Goal: Complete application form

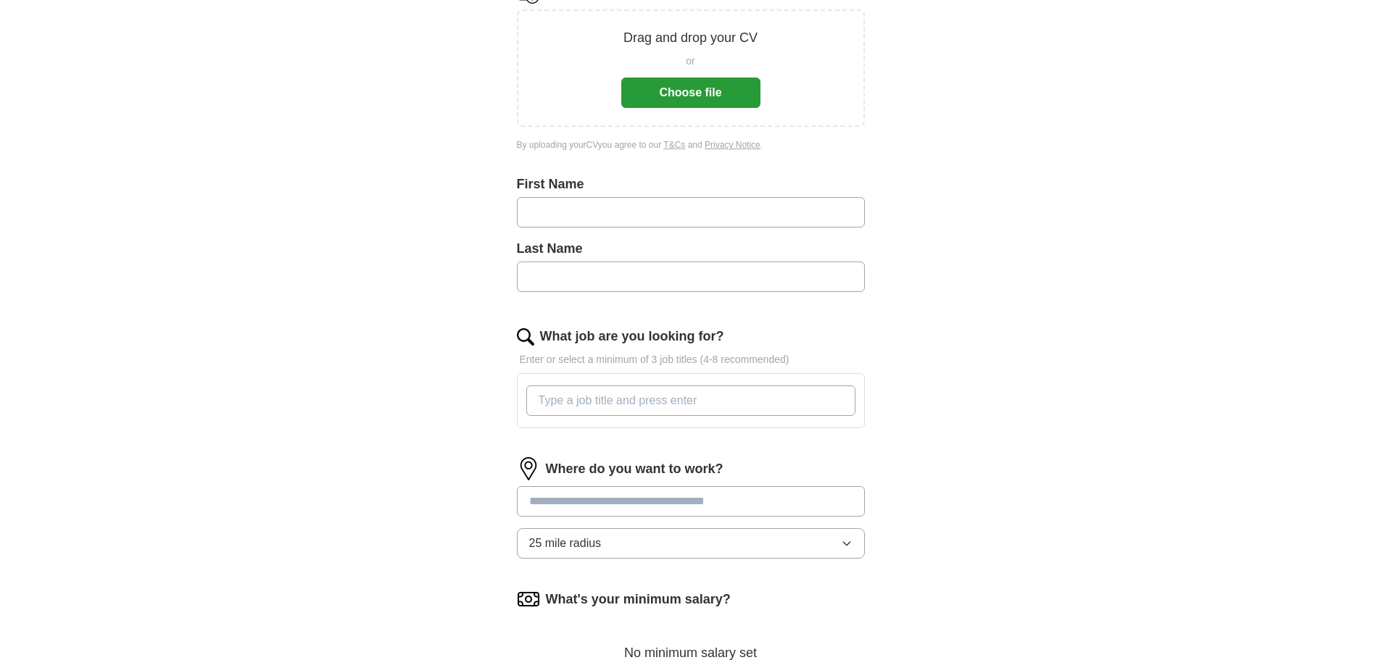
click at [676, 80] on button "Choose file" at bounding box center [690, 93] width 139 height 30
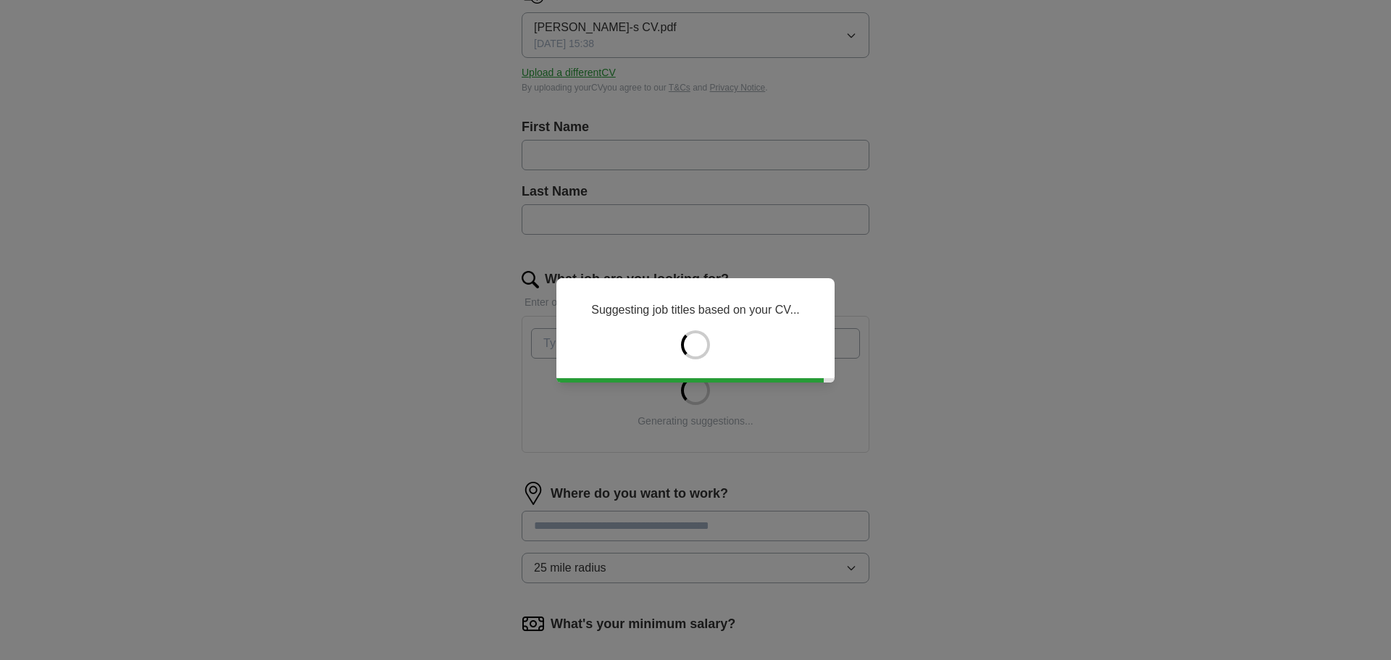
type input "*****"
type input "*******"
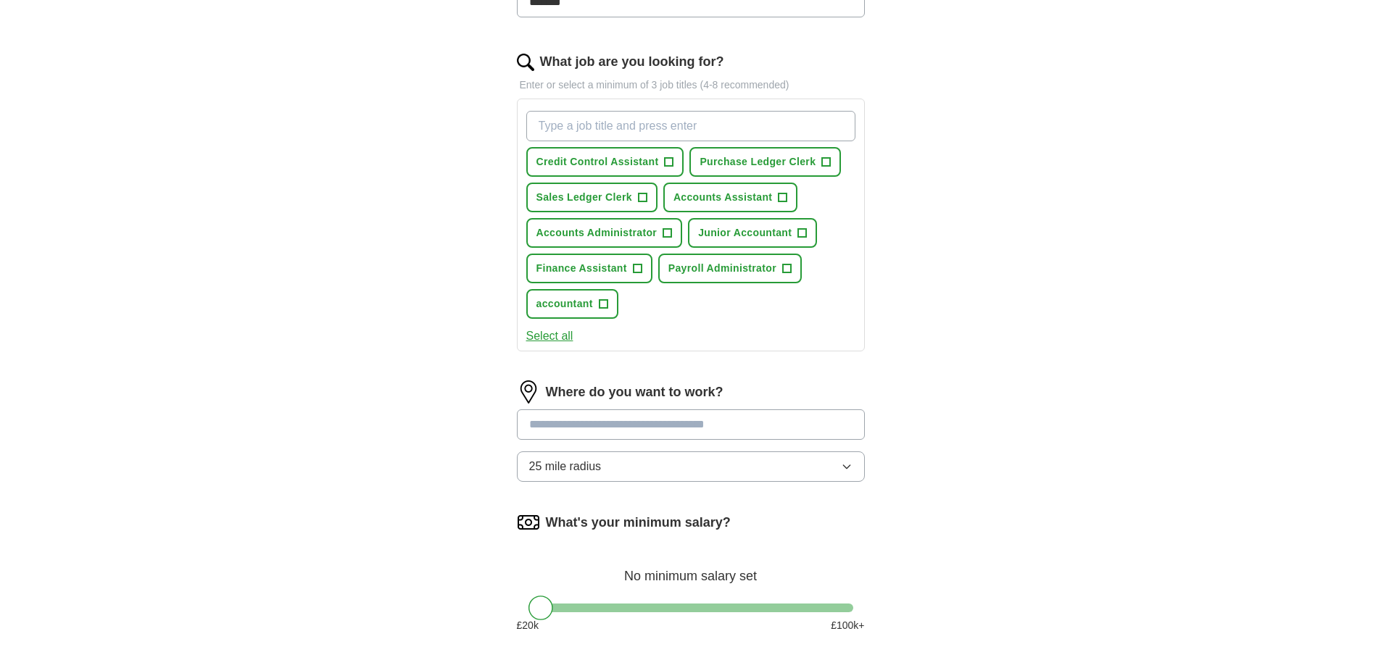
scroll to position [507, 0]
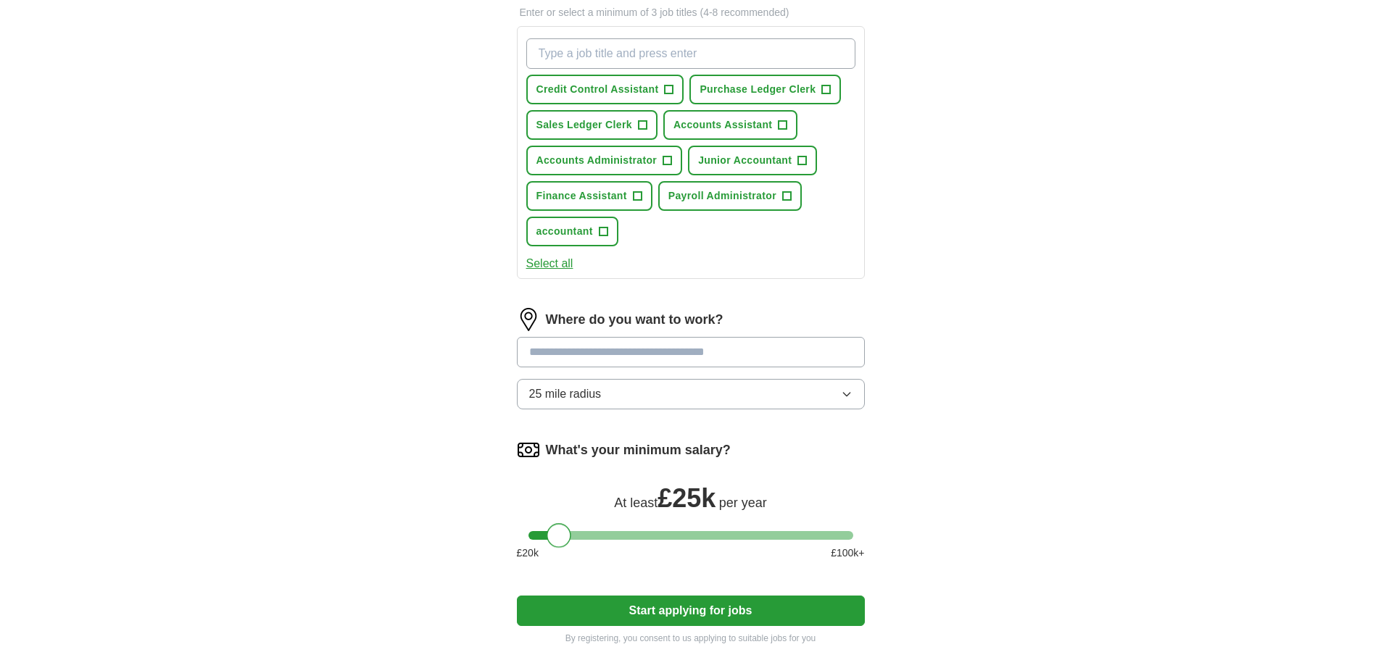
drag, startPoint x: 536, startPoint y: 531, endPoint x: 555, endPoint y: 530, distance: 18.9
click at [555, 530] on div at bounding box center [558, 535] width 25 height 25
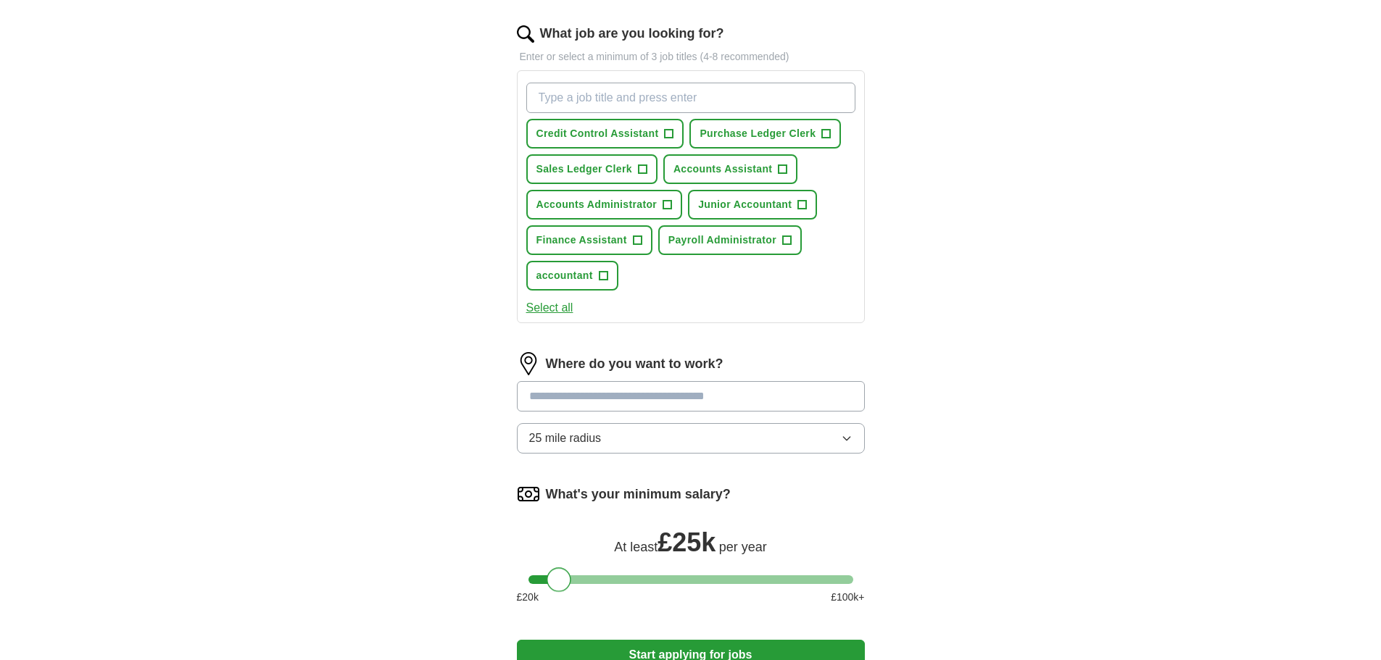
scroll to position [457, 0]
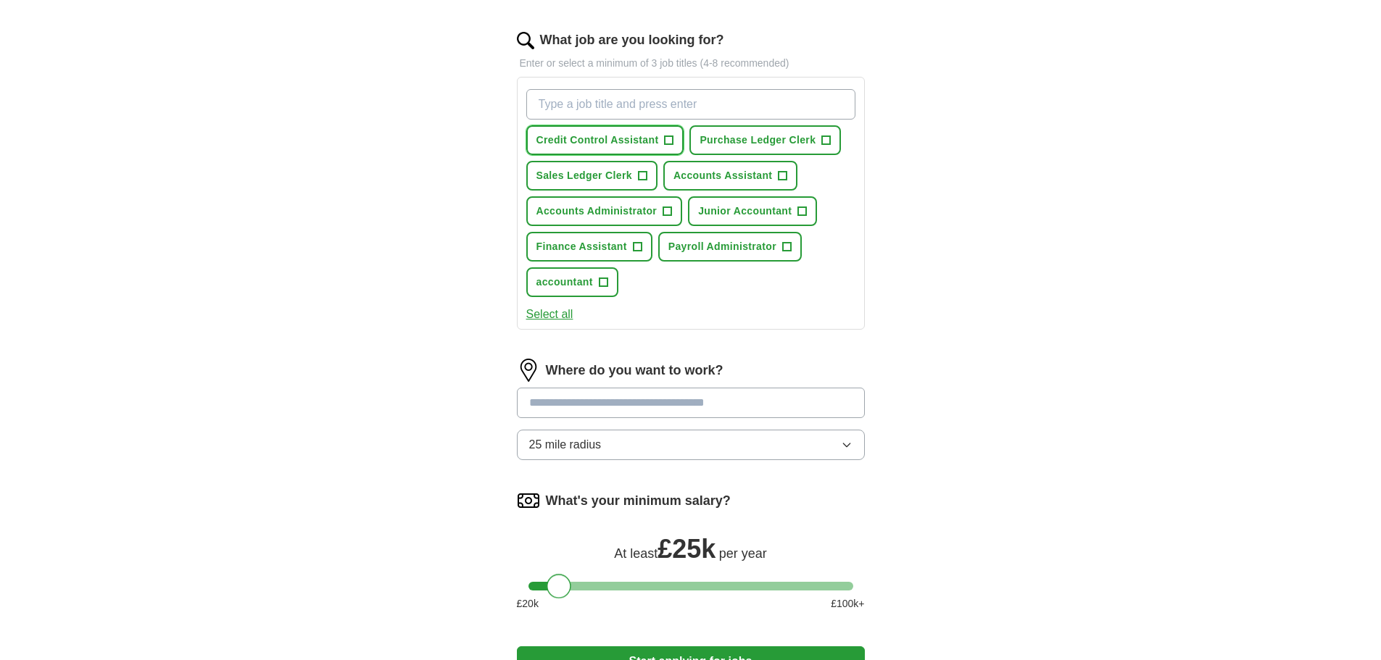
click at [647, 140] on span "Credit Control Assistant" at bounding box center [597, 140] width 122 height 15
click at [594, 172] on span "Sales Ledger Clerk" at bounding box center [584, 175] width 96 height 15
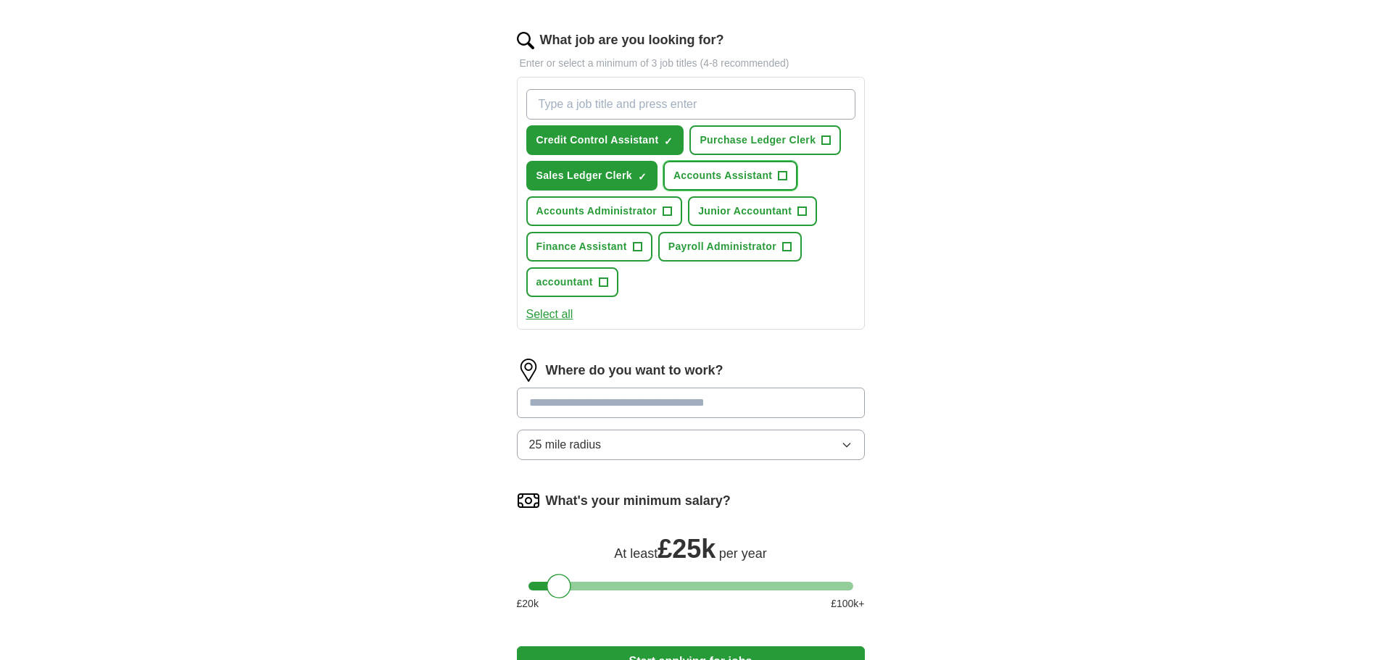
drag, startPoint x: 720, startPoint y: 170, endPoint x: 723, endPoint y: 152, distance: 18.3
click at [720, 170] on span "Accounts Assistant" at bounding box center [722, 175] width 99 height 15
click at [724, 144] on span "Purchase Ledger Clerk" at bounding box center [757, 140] width 116 height 15
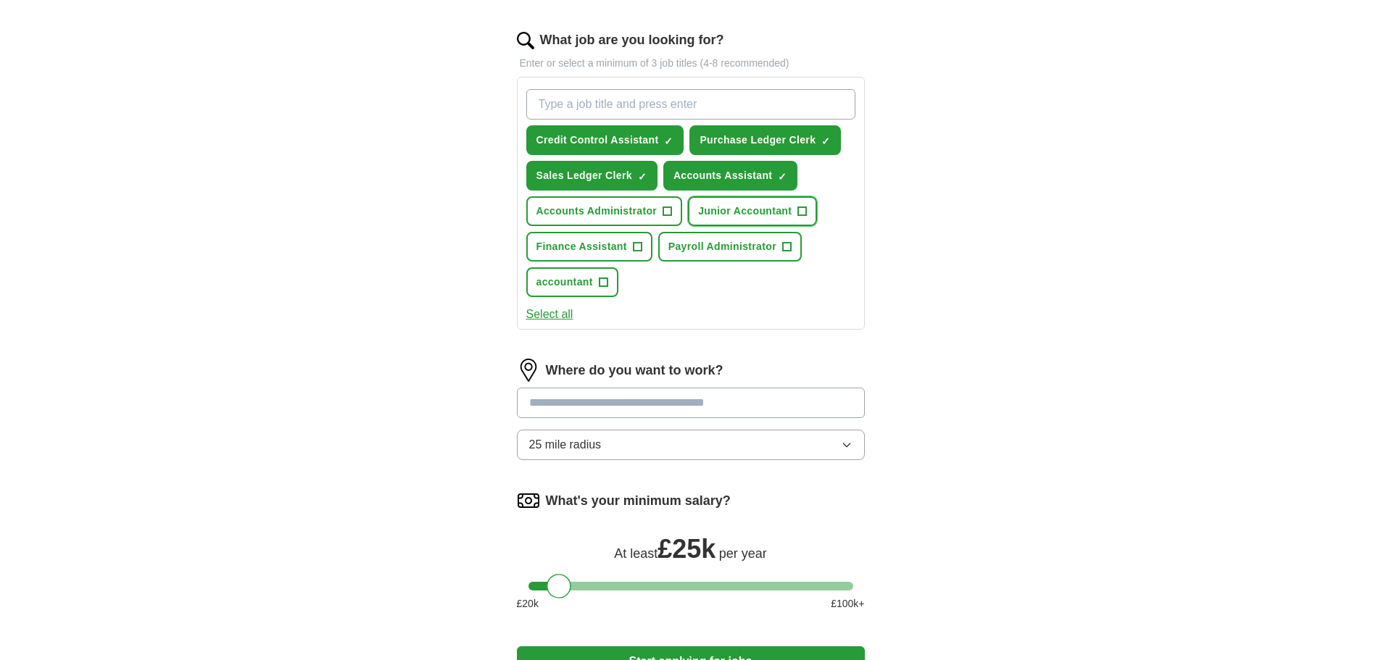
click at [732, 212] on span "Junior Accountant" at bounding box center [744, 211] width 93 height 15
click at [583, 202] on button "Accounts Administrator +" at bounding box center [604, 211] width 157 height 30
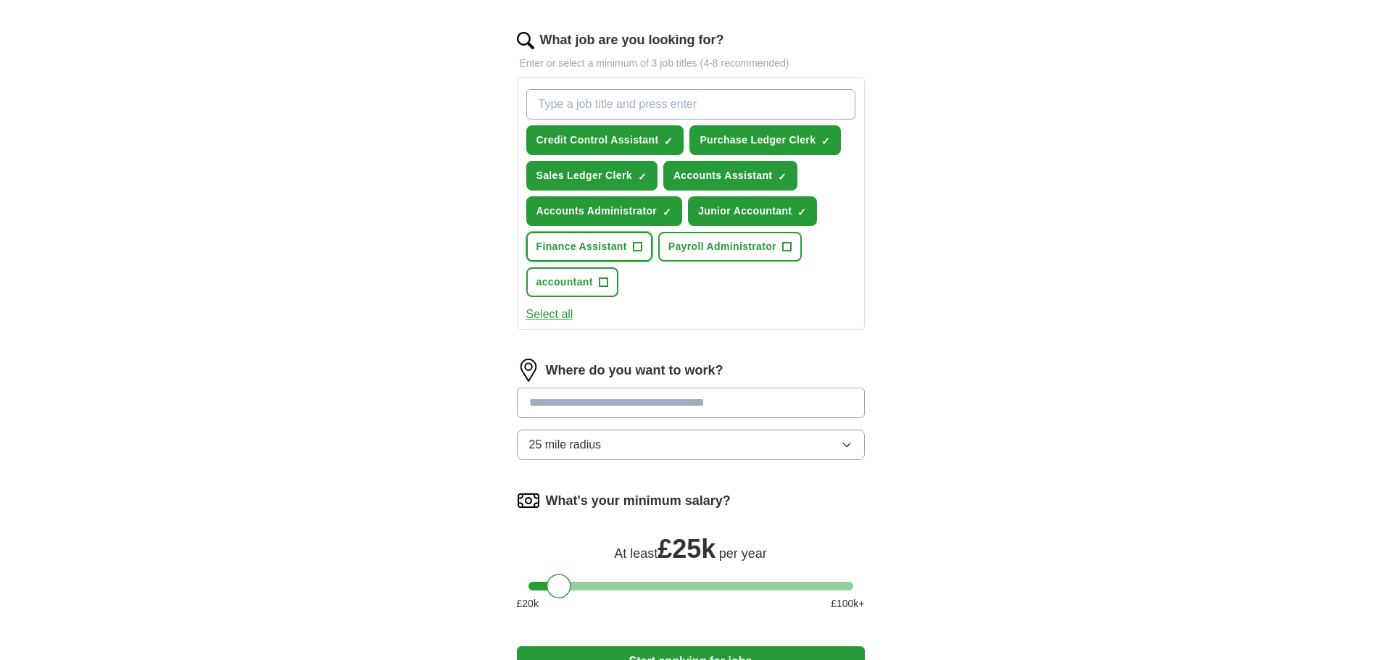
drag, startPoint x: 610, startPoint y: 248, endPoint x: 620, endPoint y: 246, distance: 10.2
click at [610, 246] on span "Finance Assistant" at bounding box center [581, 246] width 91 height 15
click at [744, 246] on span "Payroll Administrator" at bounding box center [722, 246] width 108 height 15
click at [567, 283] on span "accountant" at bounding box center [564, 282] width 57 height 15
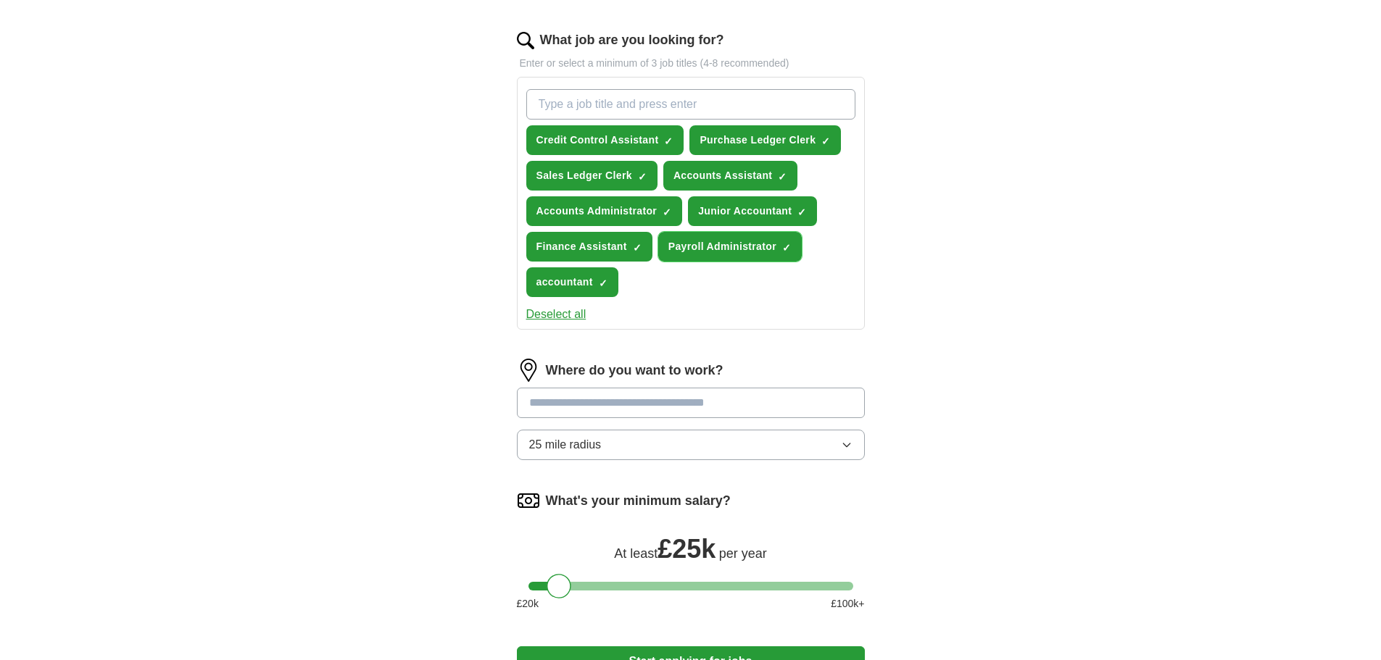
click at [688, 248] on span "Payroll Administrator" at bounding box center [722, 246] width 108 height 15
click at [530, 278] on button "accountant ✓ ×" at bounding box center [572, 282] width 92 height 30
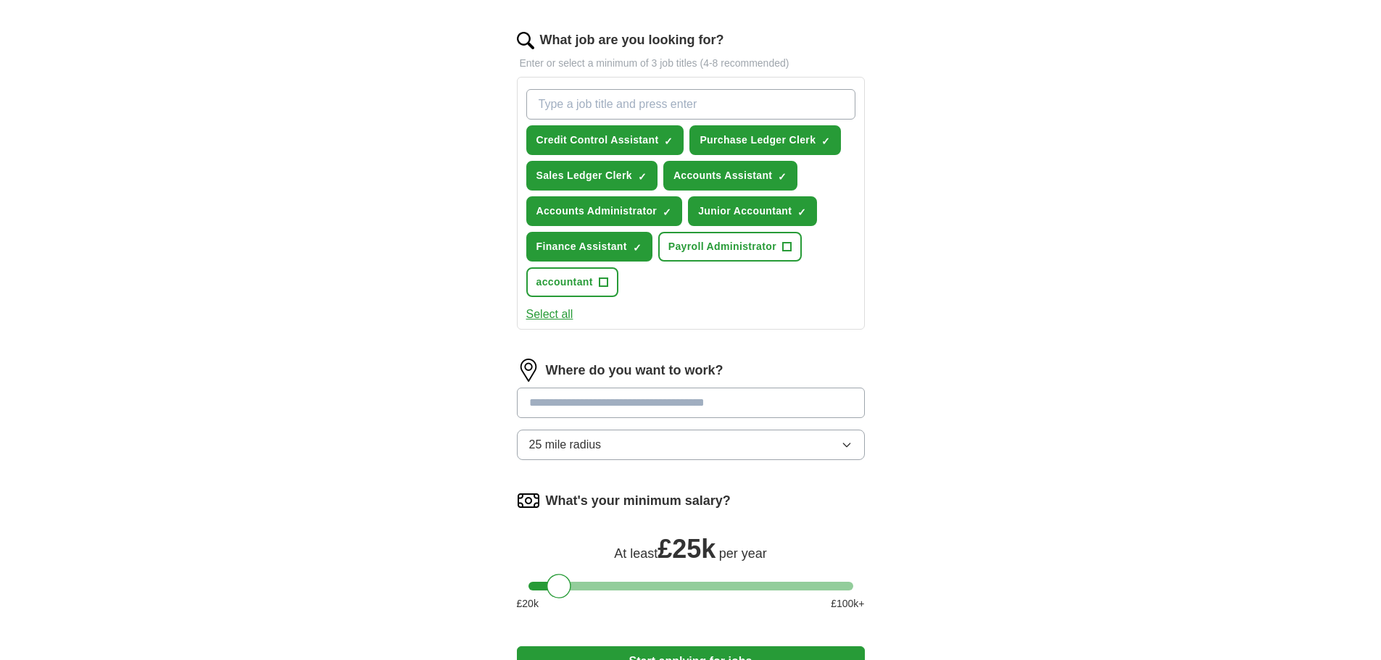
click at [663, 447] on button "25 mile radius" at bounding box center [691, 445] width 348 height 30
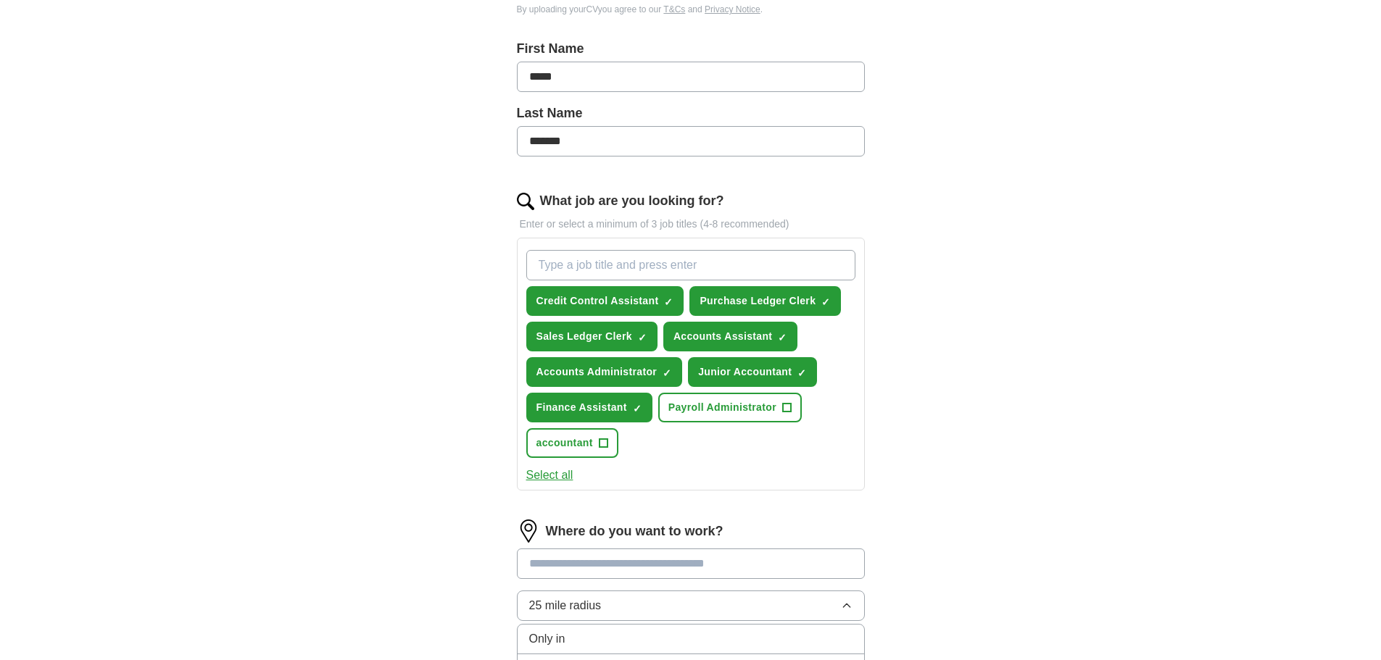
scroll to position [167, 0]
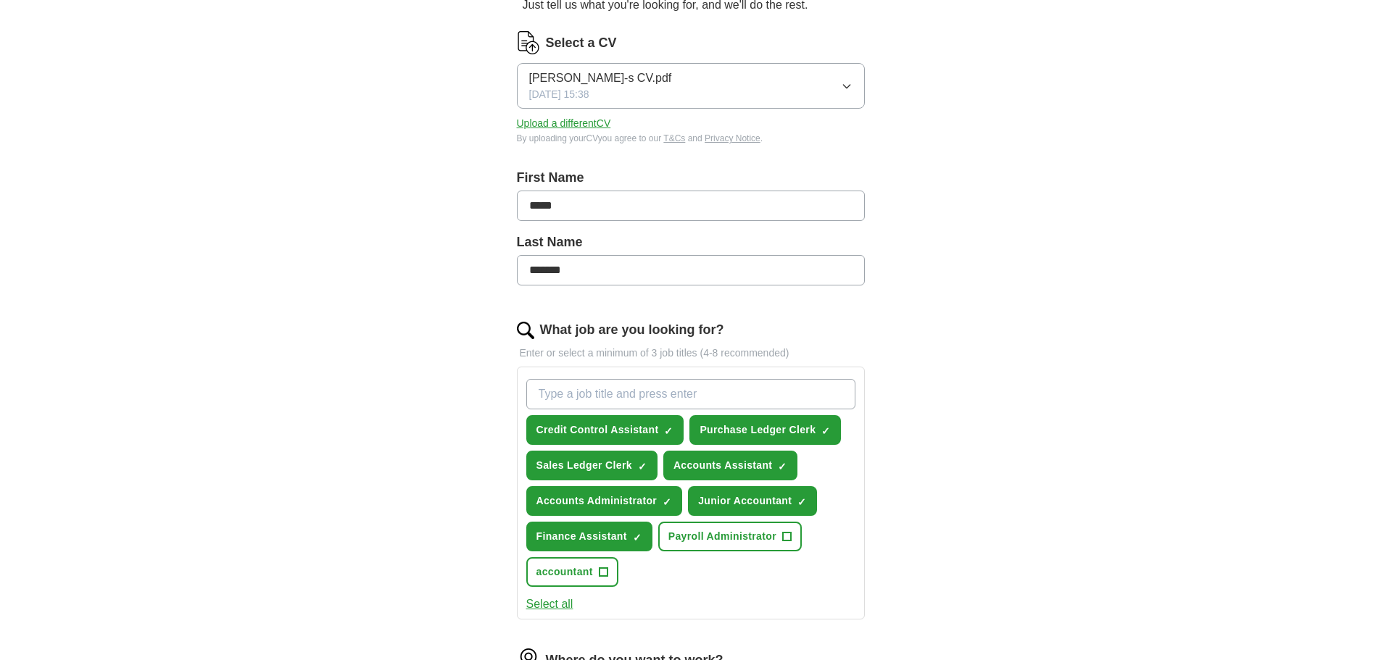
click at [630, 387] on input "What job are you looking for?" at bounding box center [690, 394] width 329 height 30
click at [539, 391] on input "apprenticeship" at bounding box center [690, 394] width 329 height 30
type input "Accounts apprenticeship"
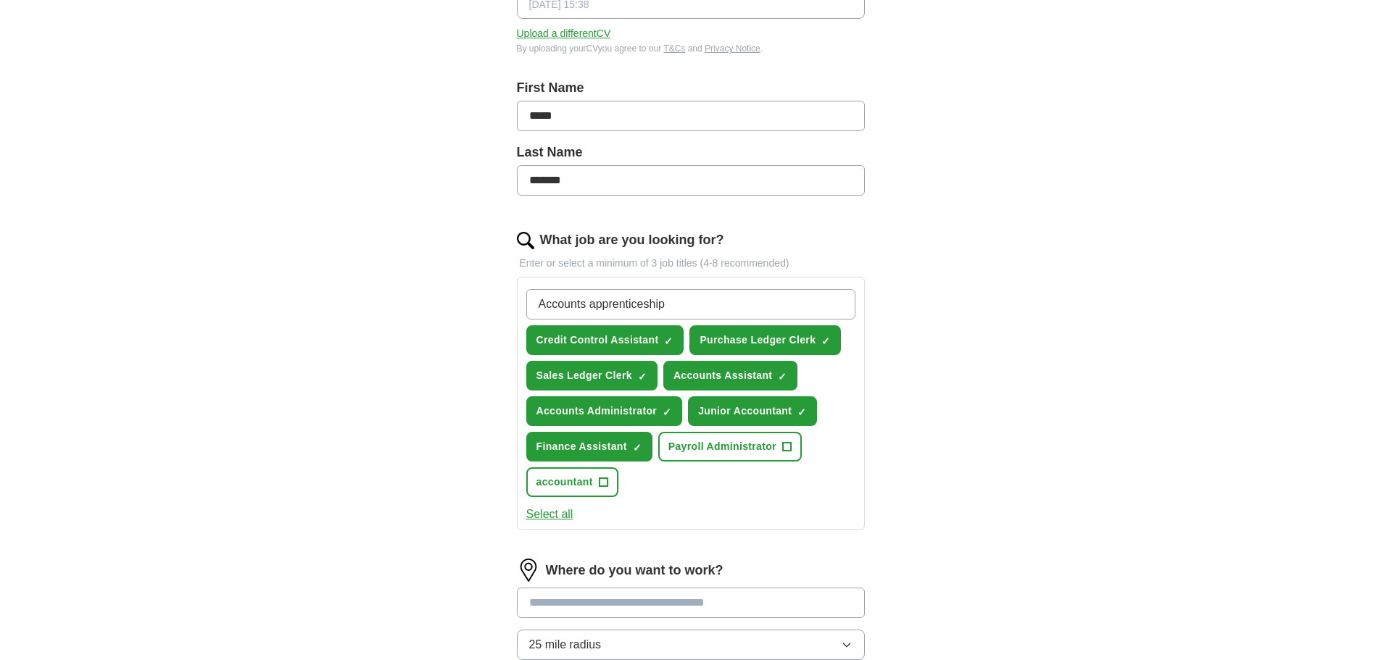
scroll to position [384, 0]
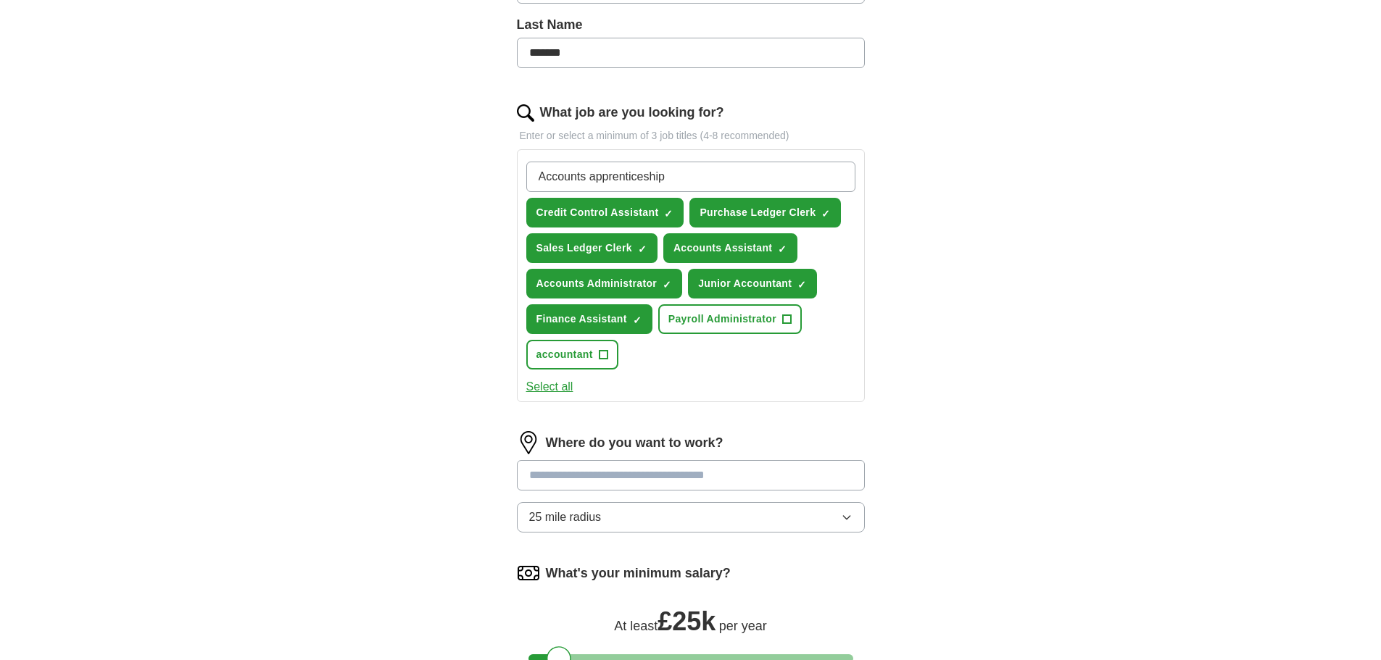
click at [738, 180] on input "Accounts apprenticeship" at bounding box center [690, 177] width 329 height 30
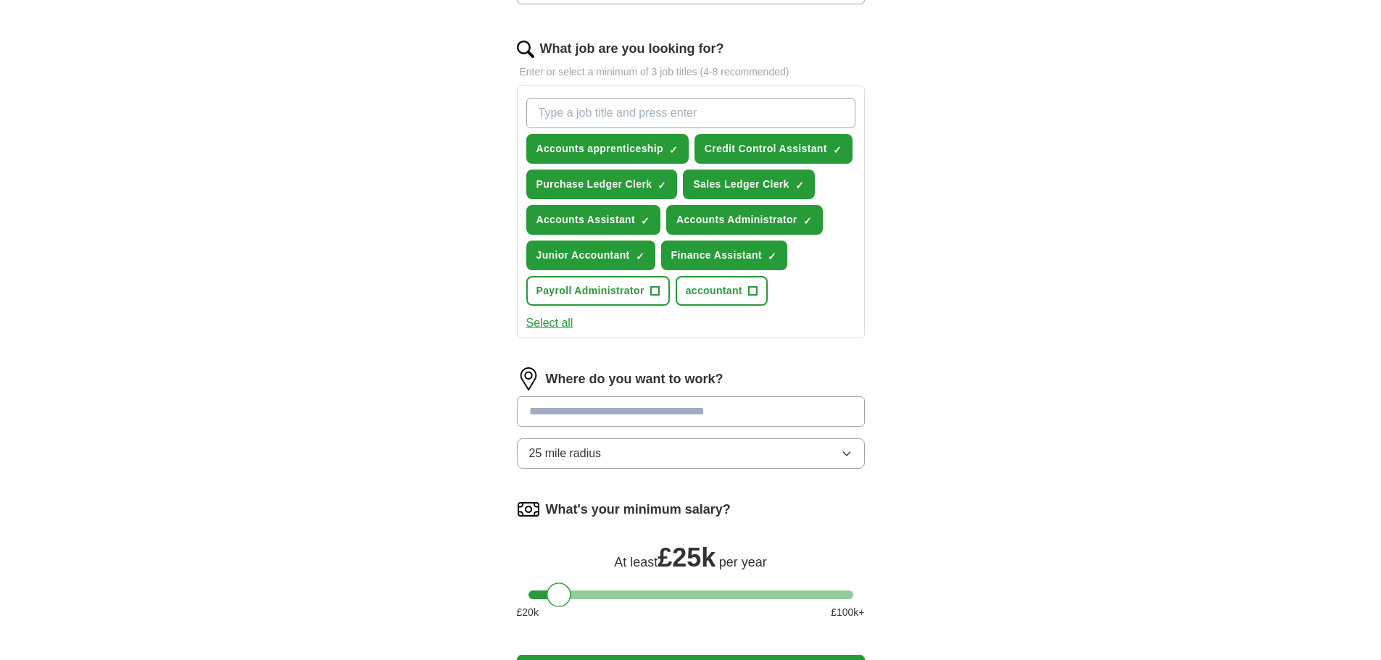
scroll to position [457, 0]
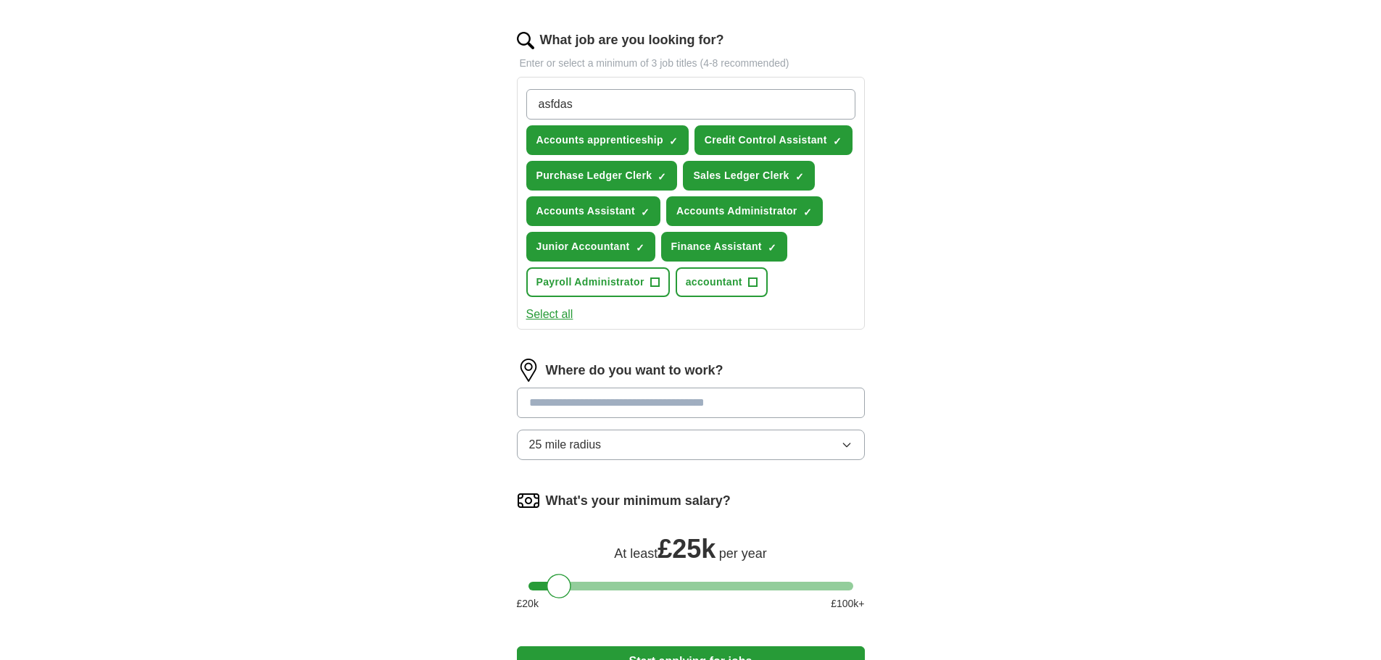
type input "asfdas"
click at [641, 101] on input "asfdas" at bounding box center [690, 104] width 329 height 30
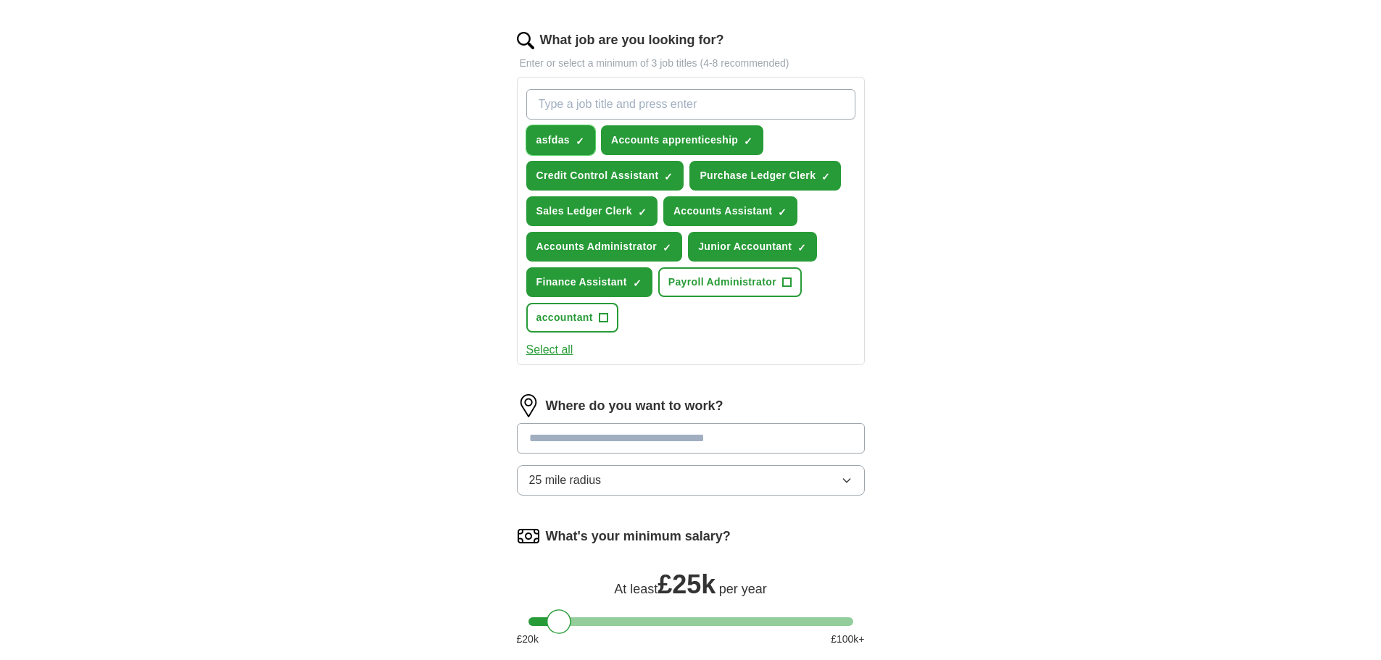
click at [585, 145] on button "asfdas ✓ ×" at bounding box center [560, 140] width 69 height 30
drag, startPoint x: 529, startPoint y: 133, endPoint x: 972, endPoint y: 249, distance: 457.9
click at [1012, 257] on div "ApplyIQ Let ApplyIQ do the hard work of searching and applying for jobs. Just t…" at bounding box center [691, 170] width 928 height 1164
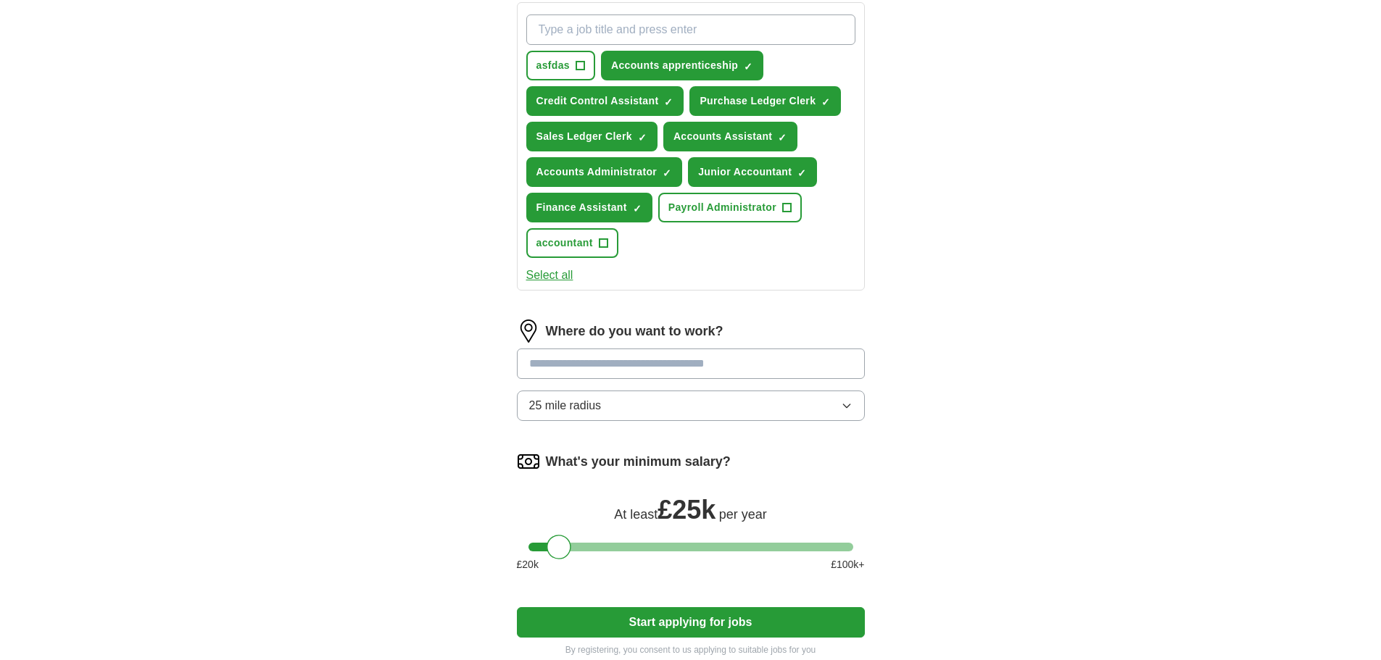
scroll to position [601, 0]
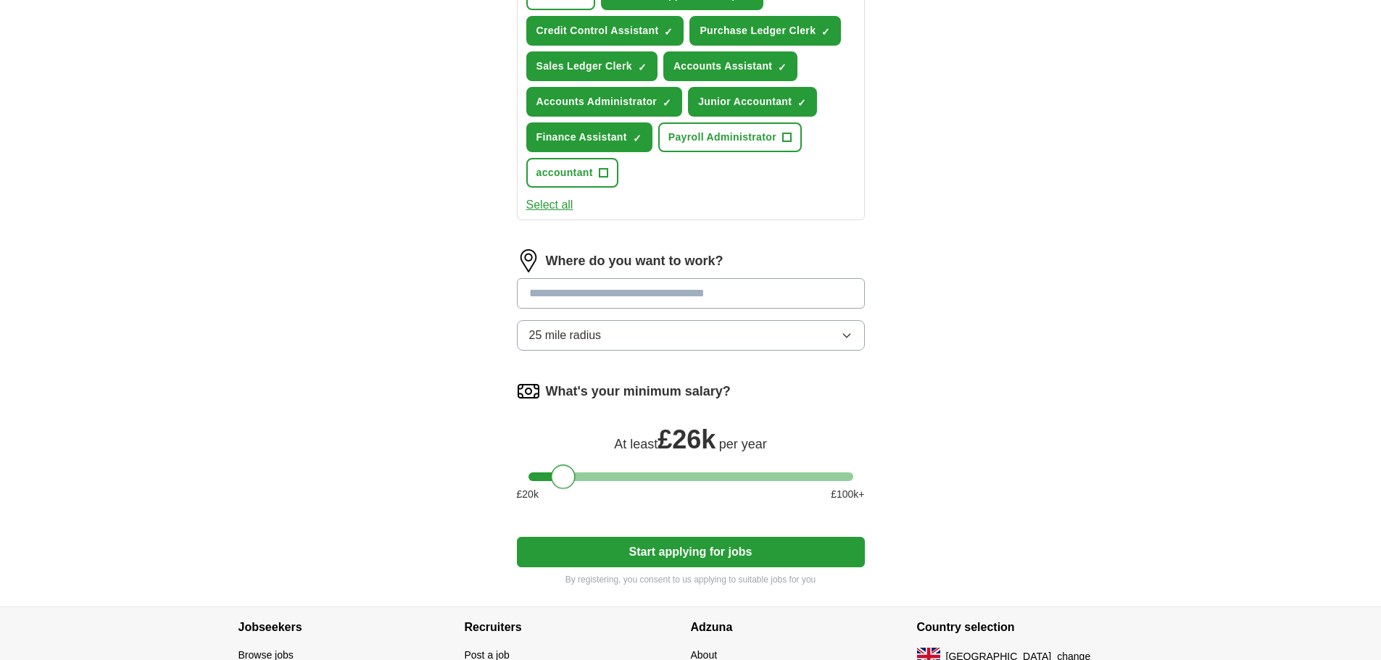
click at [559, 480] on div at bounding box center [563, 477] width 25 height 25
click at [669, 560] on button "Start applying for jobs" at bounding box center [691, 552] width 348 height 30
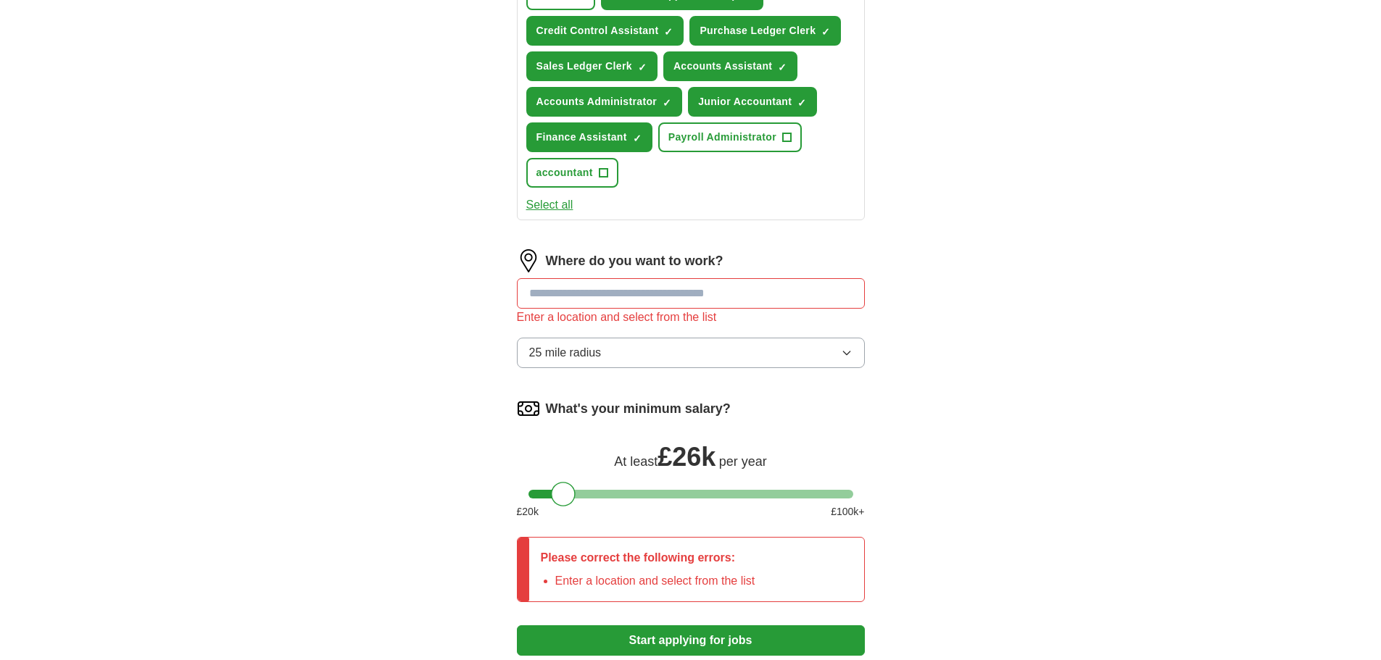
click at [693, 302] on input at bounding box center [691, 293] width 348 height 30
type input "*"
click at [837, 315] on div "Enter a location and select from the list" at bounding box center [691, 317] width 348 height 17
click at [846, 307] on input at bounding box center [691, 293] width 348 height 30
click at [847, 307] on input at bounding box center [691, 293] width 348 height 30
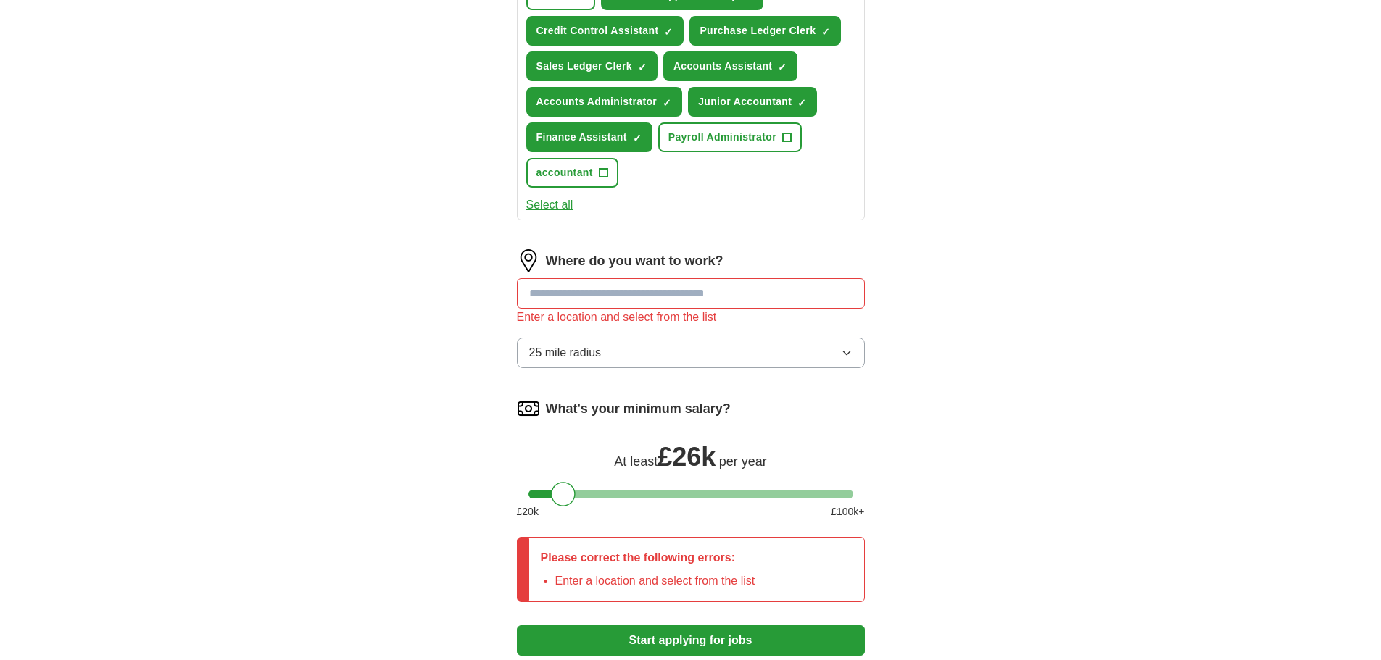
click at [847, 307] on input at bounding box center [691, 293] width 348 height 30
click at [846, 306] on input at bounding box center [691, 293] width 348 height 30
click at [837, 301] on input at bounding box center [691, 293] width 348 height 30
drag, startPoint x: 782, startPoint y: 293, endPoint x: 725, endPoint y: 288, distance: 56.7
click at [738, 290] on input at bounding box center [691, 293] width 348 height 30
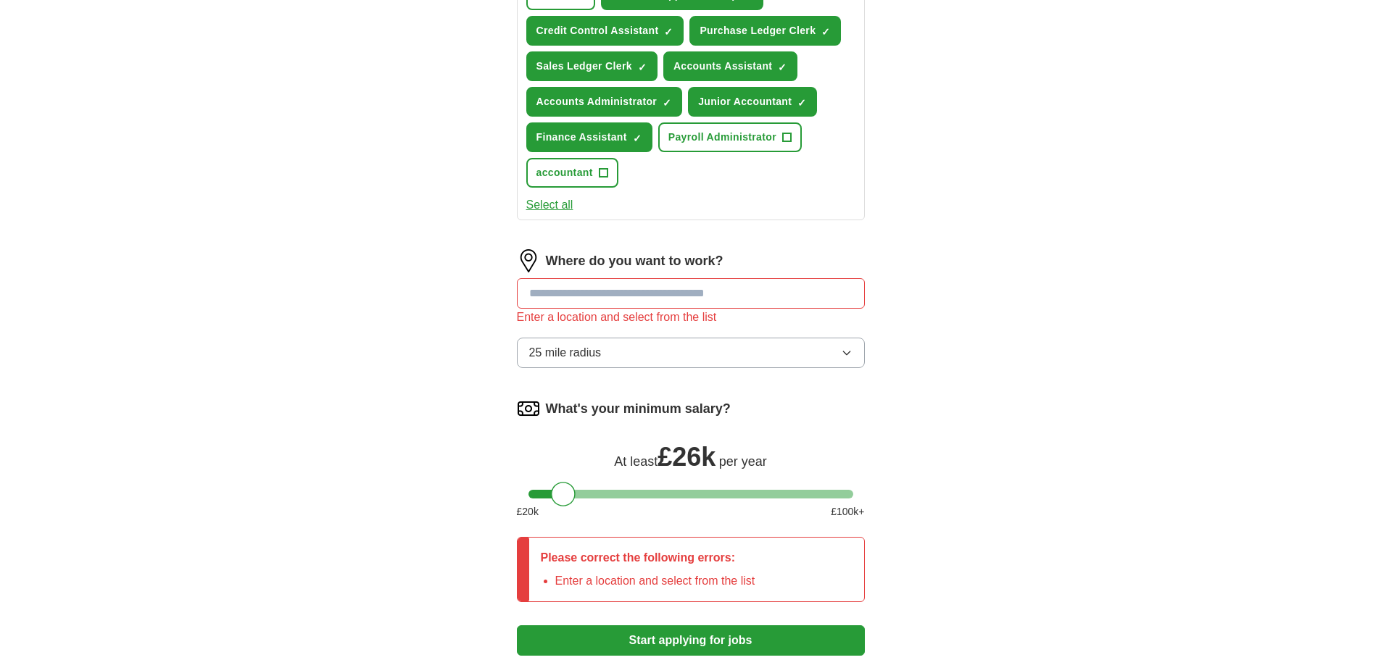
click at [692, 288] on input at bounding box center [691, 293] width 348 height 30
drag, startPoint x: 692, startPoint y: 289, endPoint x: 716, endPoint y: 293, distance: 24.2
click at [700, 289] on input at bounding box center [691, 293] width 348 height 30
type input "*"
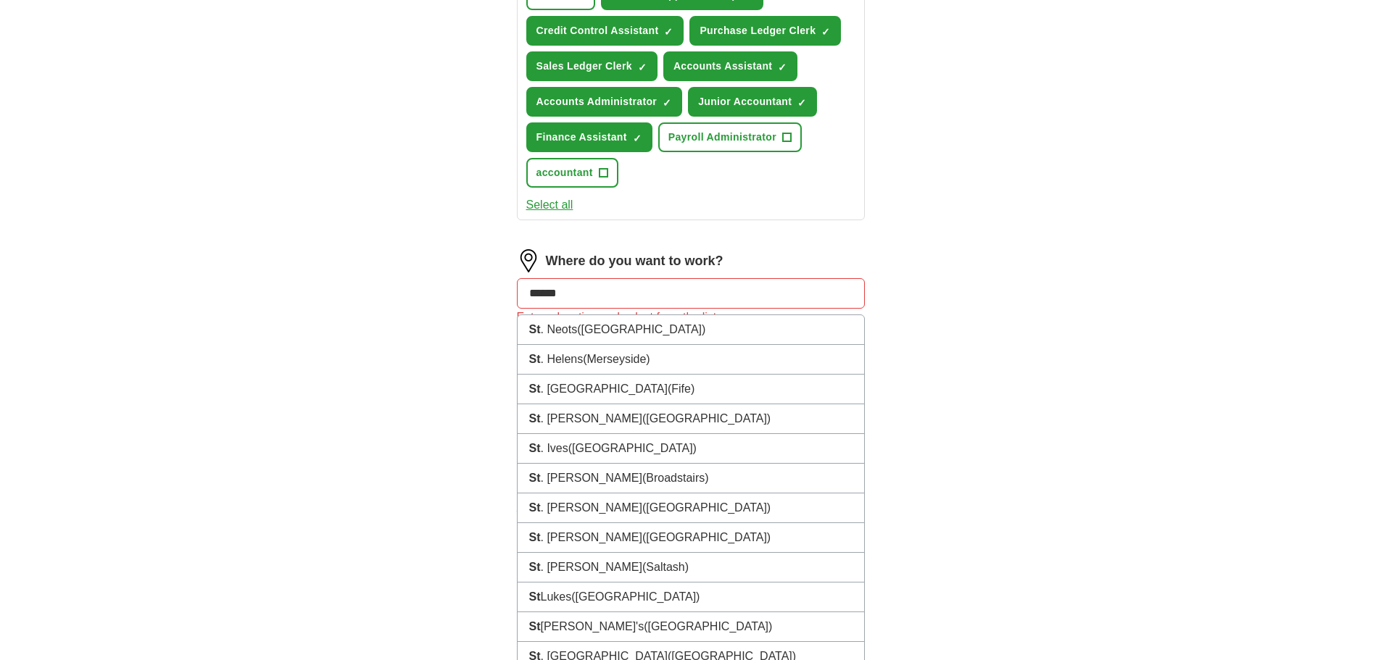
type input "*******"
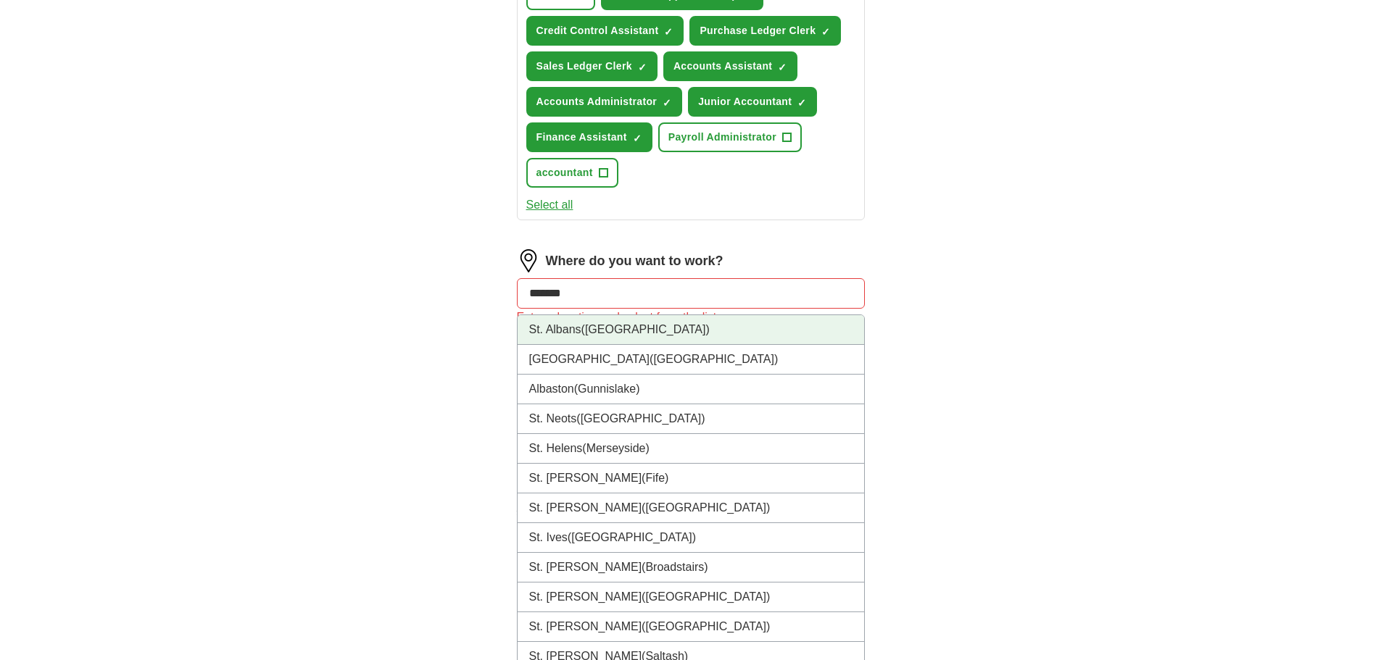
click at [694, 324] on li "[GEOGRAPHIC_DATA] ([GEOGRAPHIC_DATA])" at bounding box center [690, 330] width 346 height 30
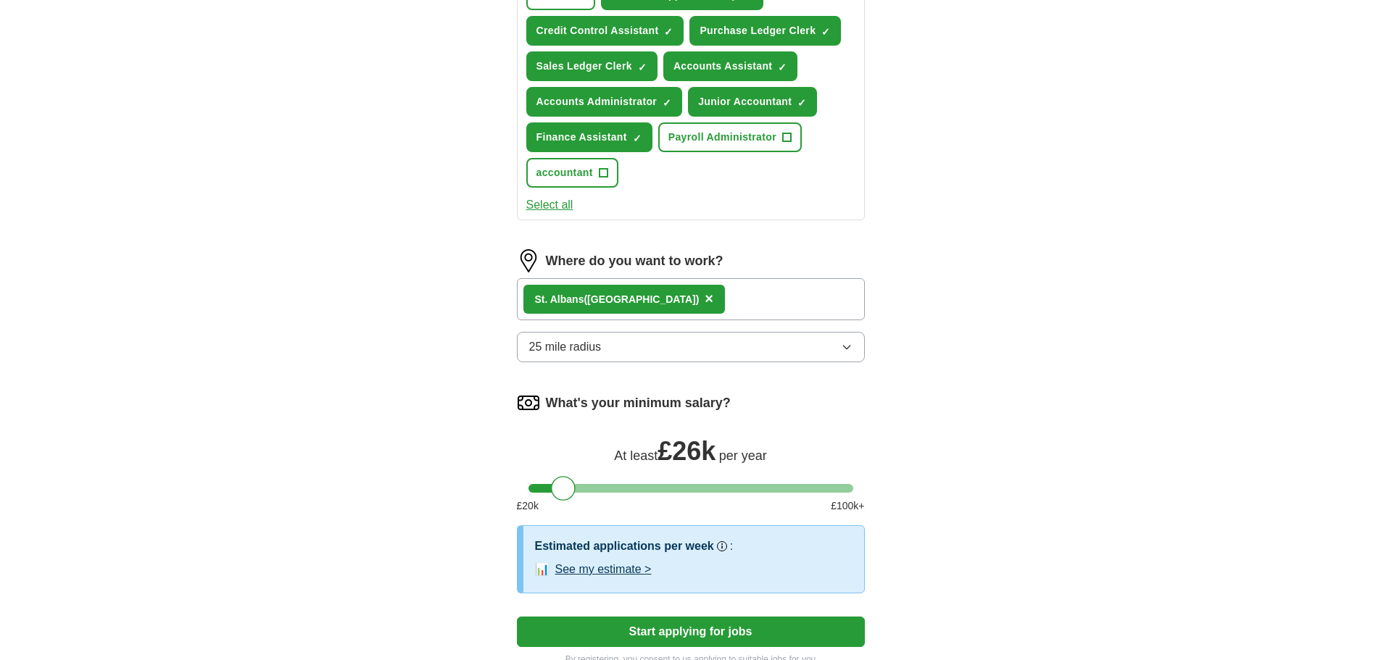
click at [704, 301] on span "×" at bounding box center [708, 299] width 9 height 16
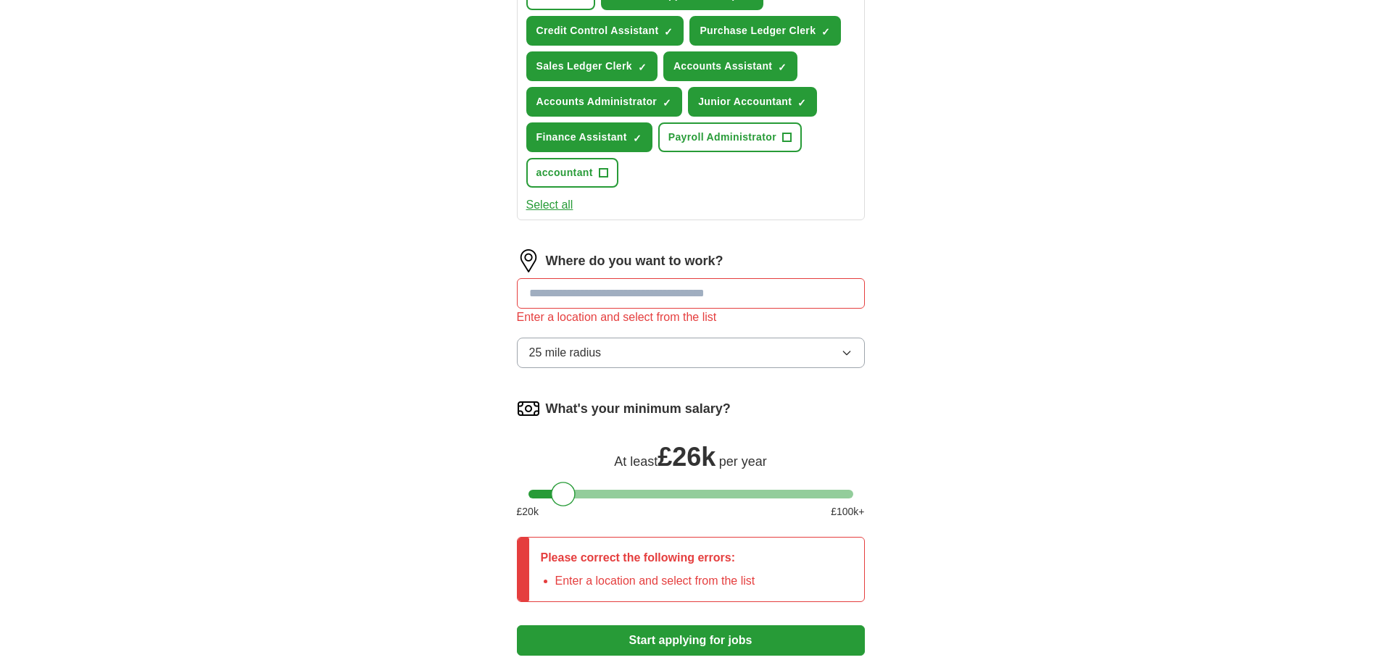
click at [669, 299] on input at bounding box center [691, 293] width 348 height 30
type input "****"
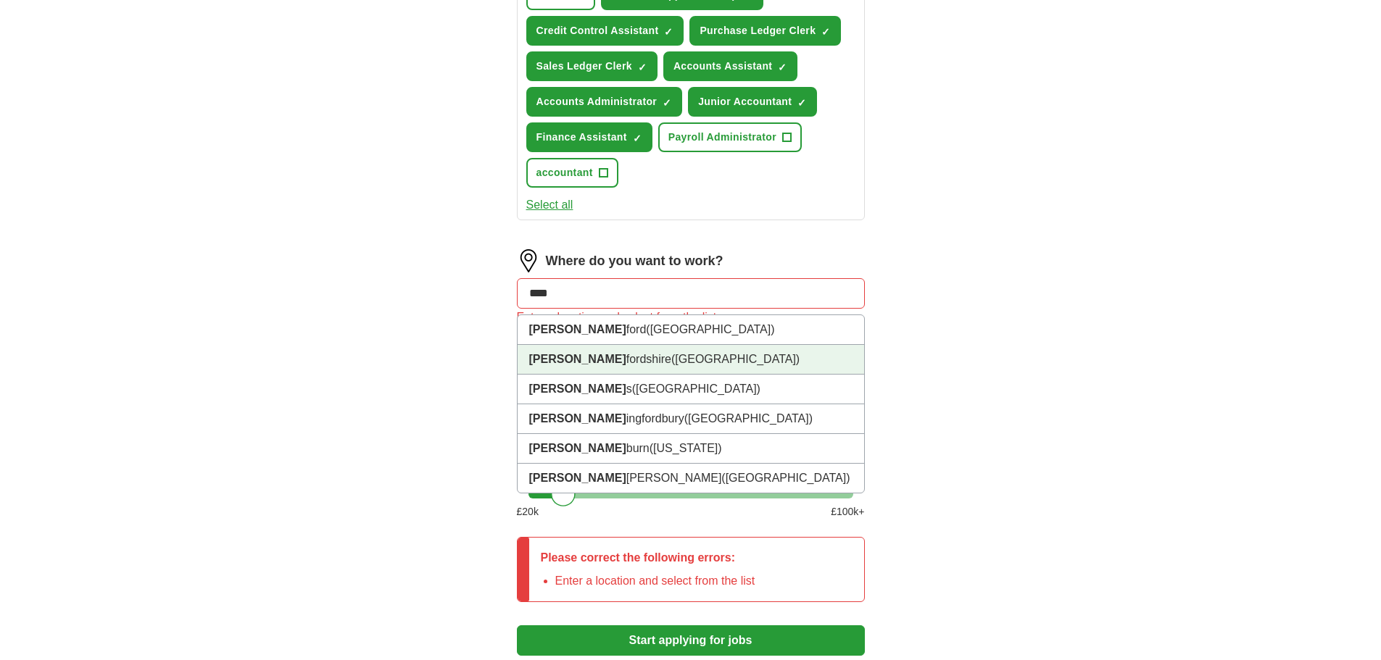
click at [675, 359] on span "([GEOGRAPHIC_DATA])" at bounding box center [735, 359] width 128 height 12
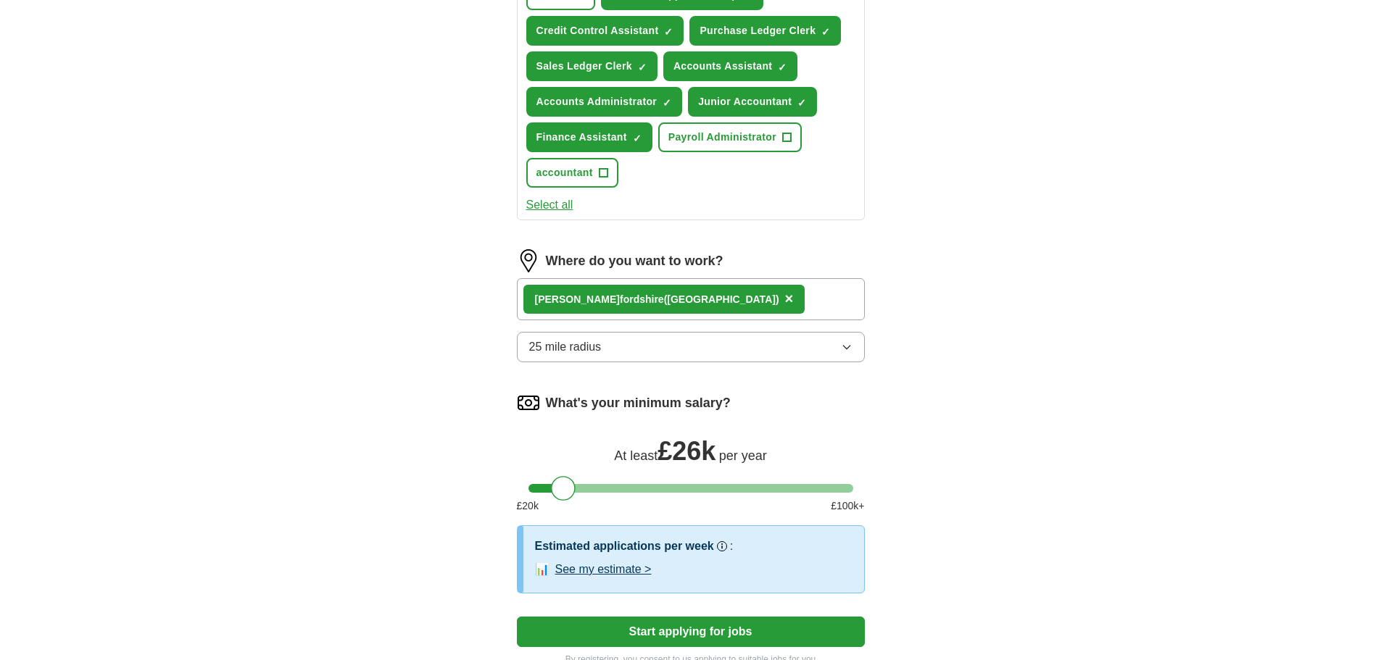
scroll to position [674, 0]
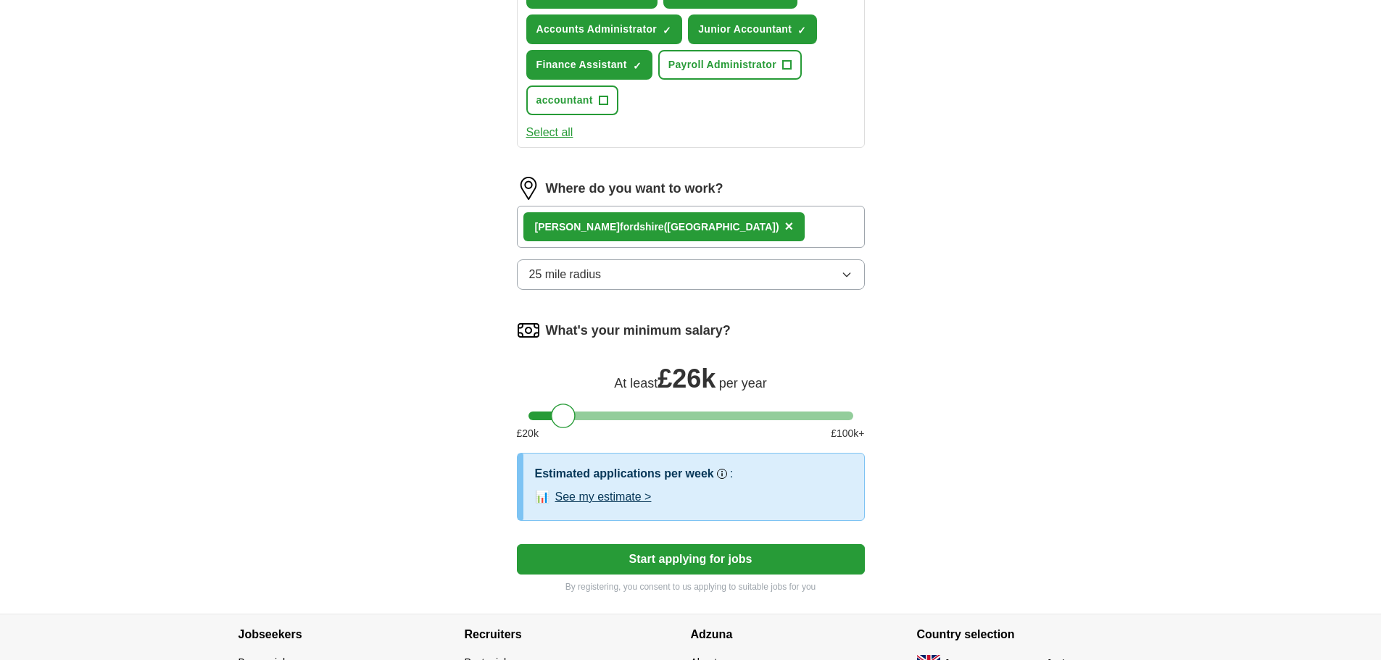
click at [638, 496] on button "See my estimate >" at bounding box center [603, 496] width 96 height 17
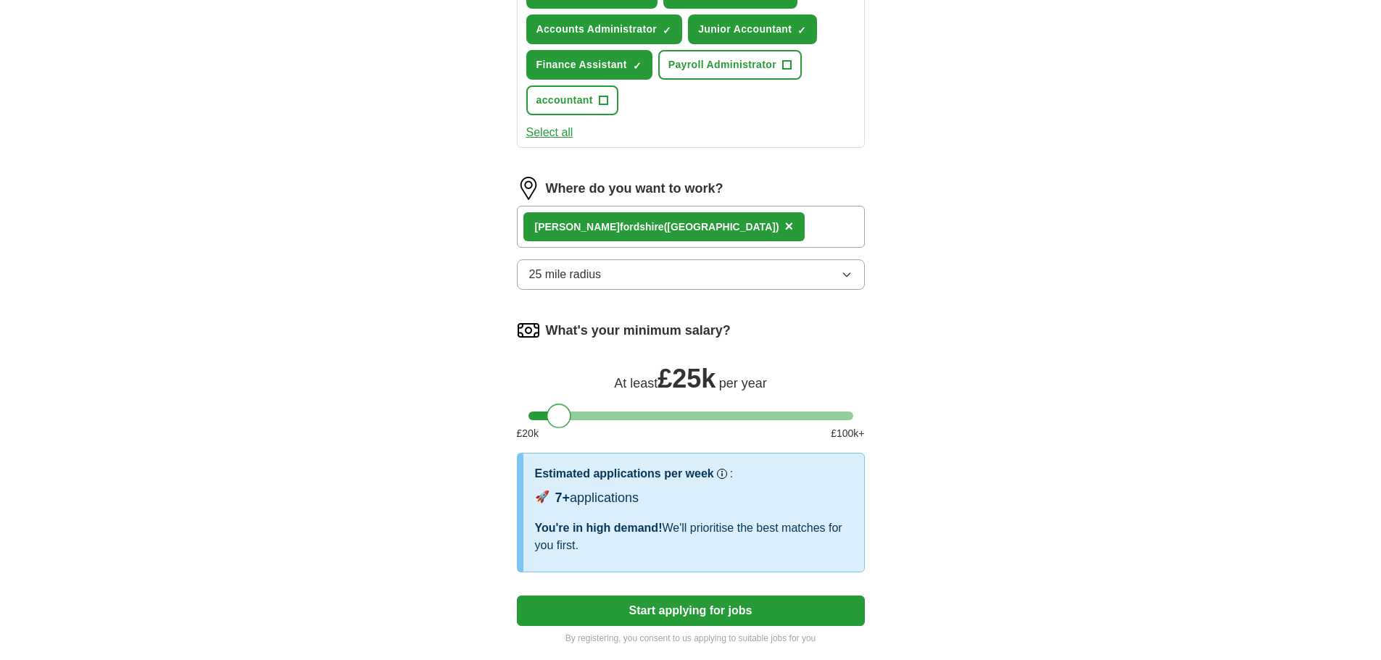
drag, startPoint x: 567, startPoint y: 420, endPoint x: 578, endPoint y: 429, distance: 13.4
click at [563, 419] on div at bounding box center [558, 416] width 25 height 25
drag, startPoint x: 548, startPoint y: 417, endPoint x: 465, endPoint y: 412, distance: 82.7
click at [475, 412] on div "Let ApplyIQ do the hard work of searching and applying for jobs. Just tell us w…" at bounding box center [691, 58] width 464 height 1214
drag, startPoint x: 546, startPoint y: 418, endPoint x: 980, endPoint y: 436, distance: 434.4
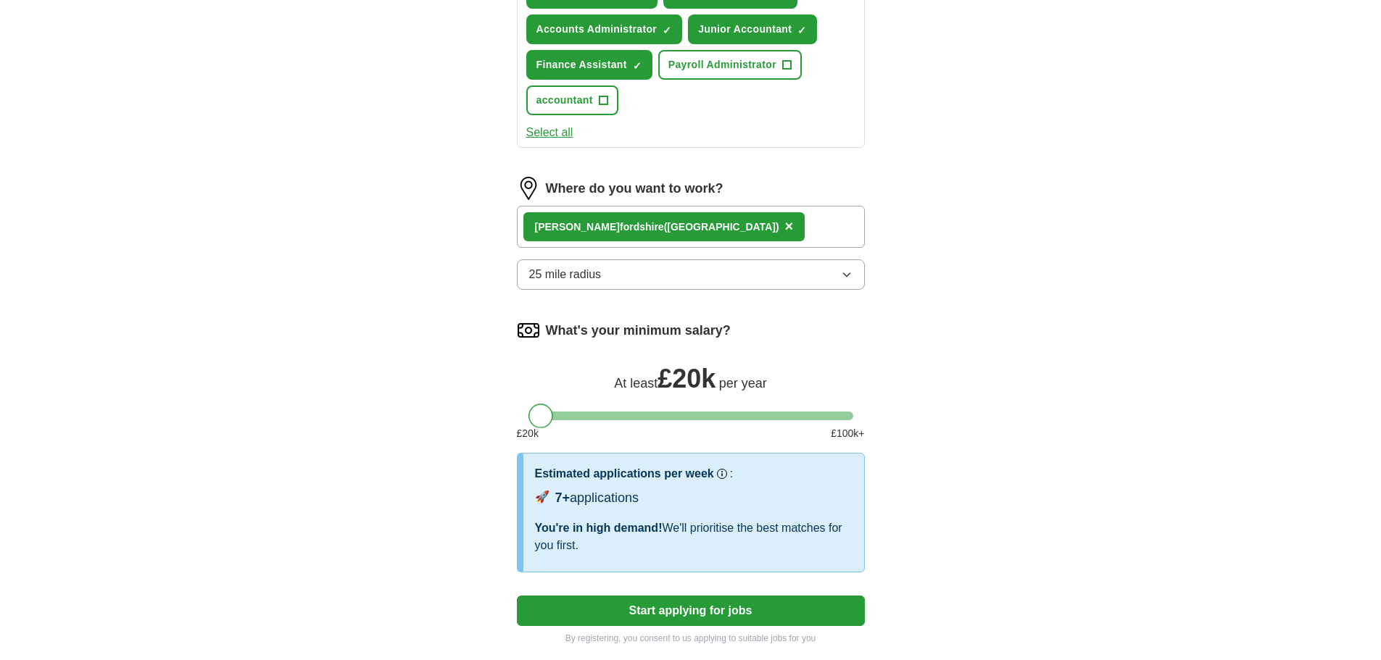
click at [971, 436] on div "ApplyIQ Let ApplyIQ do the hard work of searching and applying for jobs. Just t…" at bounding box center [691, 17] width 928 height 1295
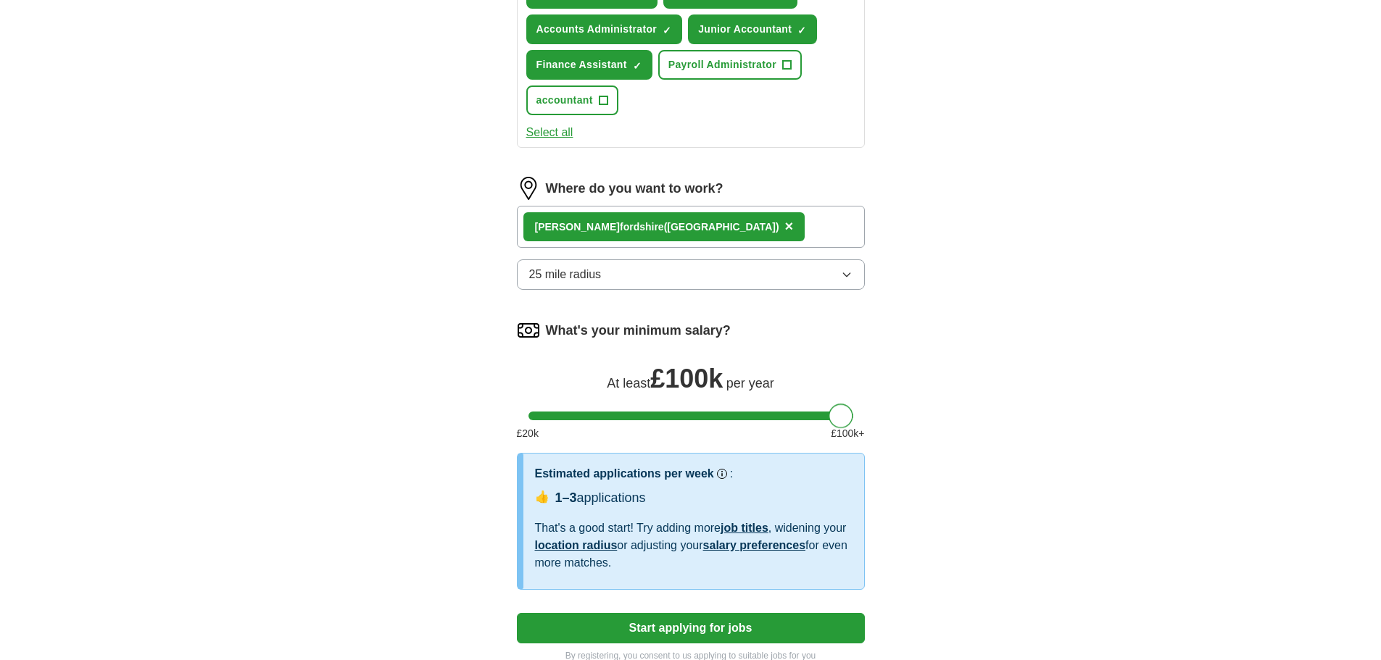
drag, startPoint x: 841, startPoint y: 422, endPoint x: 783, endPoint y: 422, distance: 58.0
click at [828, 422] on div at bounding box center [840, 416] width 25 height 25
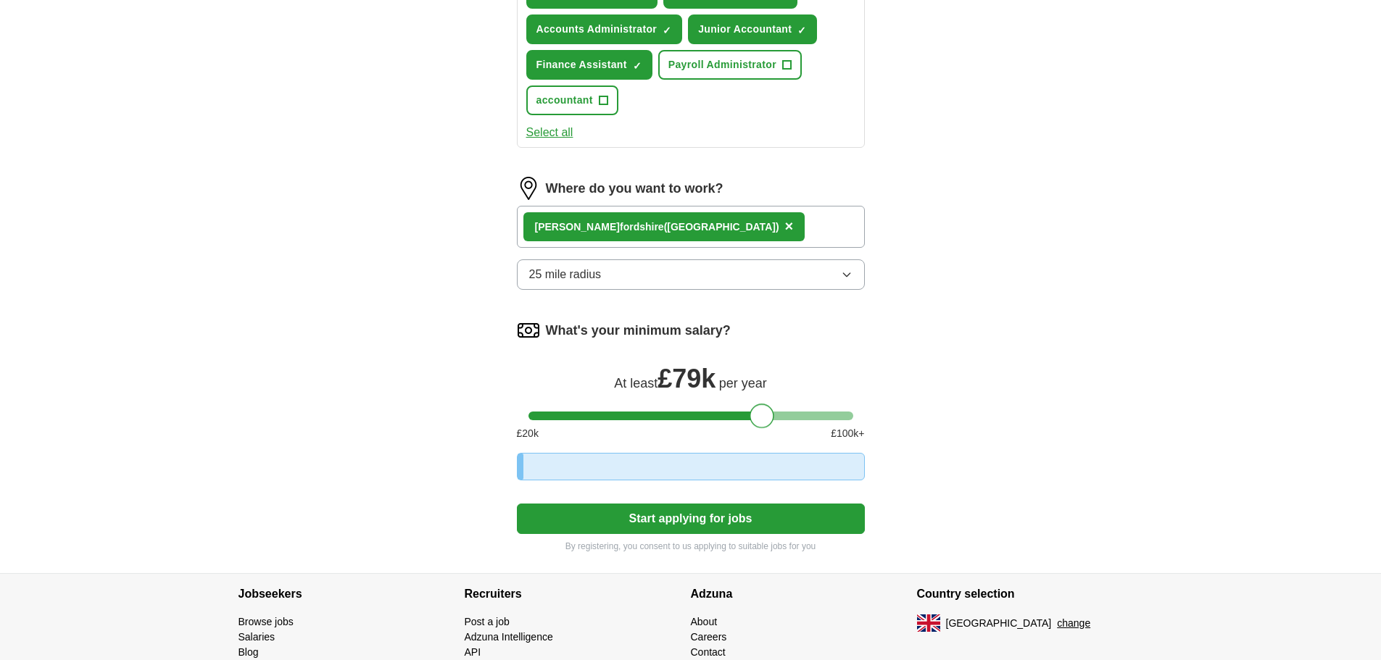
drag, startPoint x: 761, startPoint y: 419, endPoint x: 639, endPoint y: 407, distance: 122.4
click at [749, 407] on div at bounding box center [761, 416] width 25 height 25
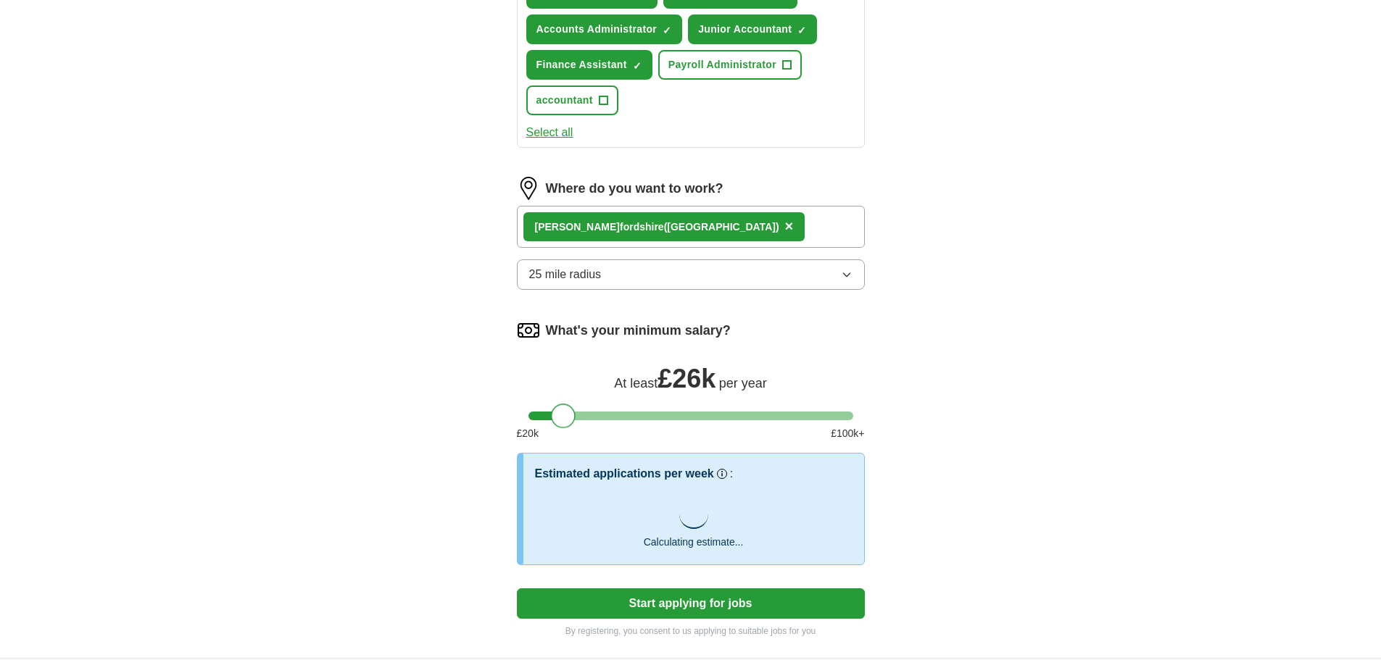
drag, startPoint x: 631, startPoint y: 420, endPoint x: 554, endPoint y: 416, distance: 77.6
click at [554, 416] on div at bounding box center [563, 416] width 25 height 25
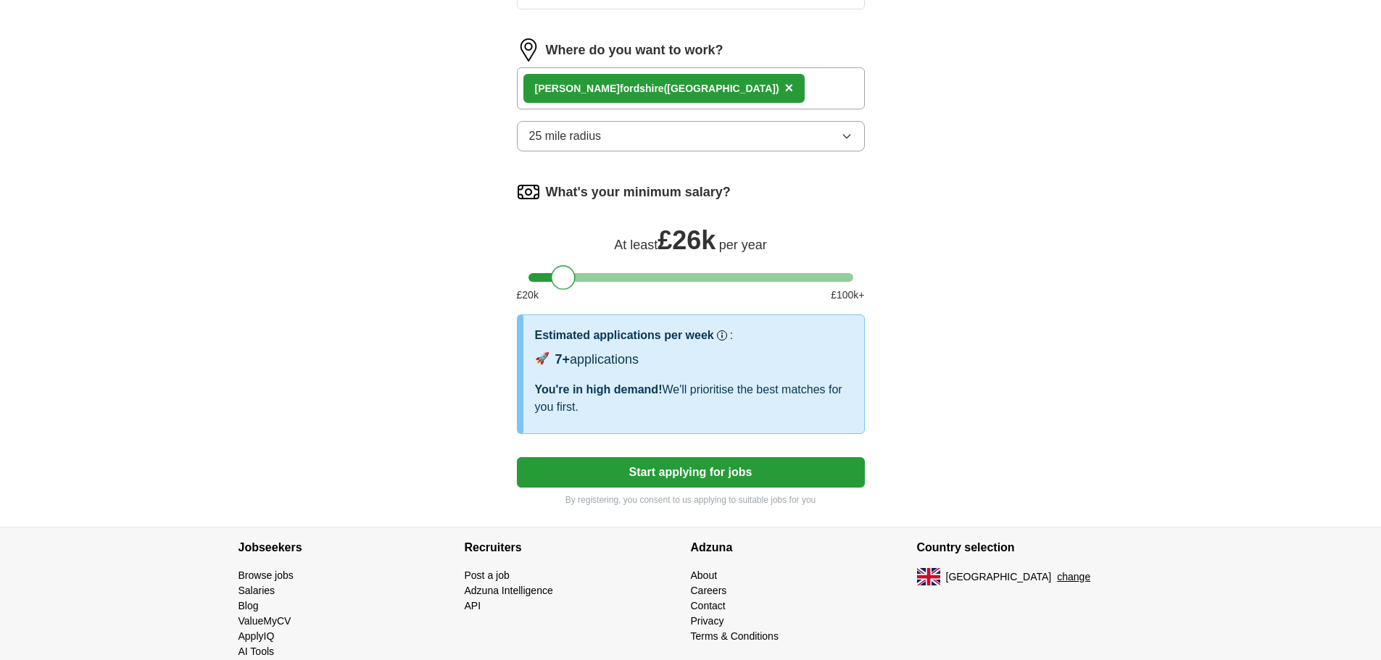
scroll to position [819, 0]
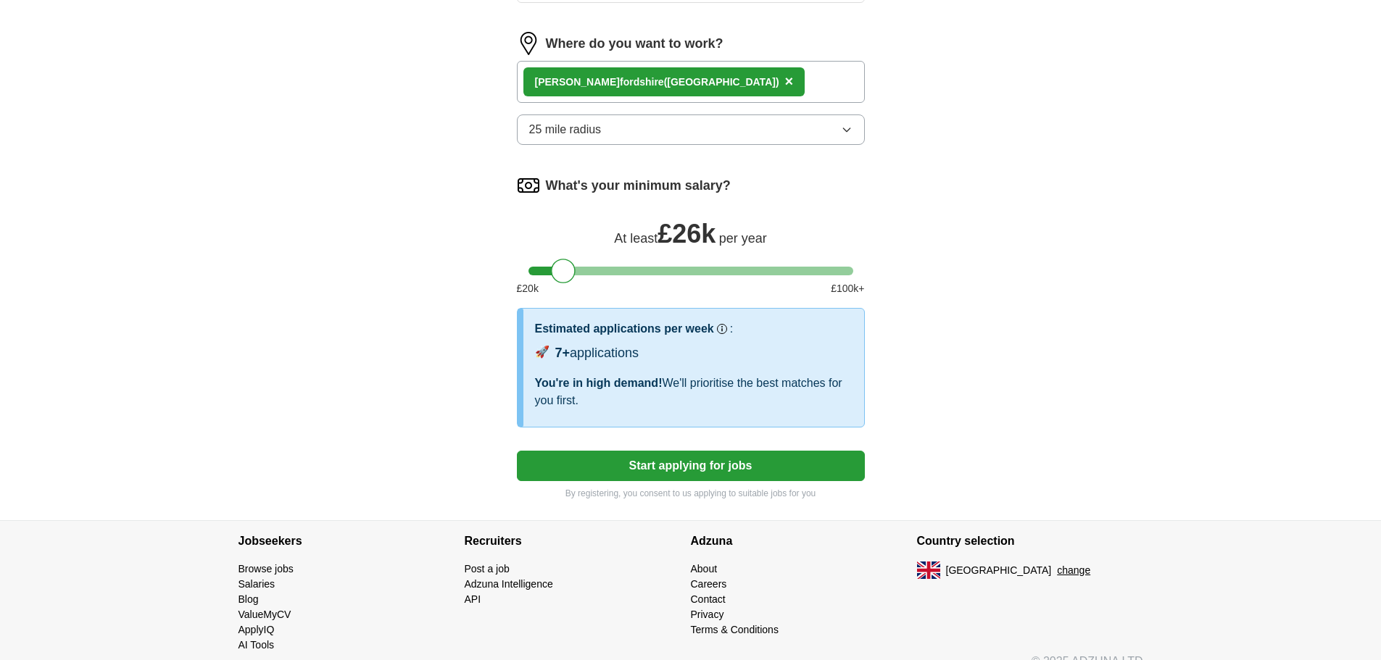
click at [716, 475] on button "Start applying for jobs" at bounding box center [691, 466] width 348 height 30
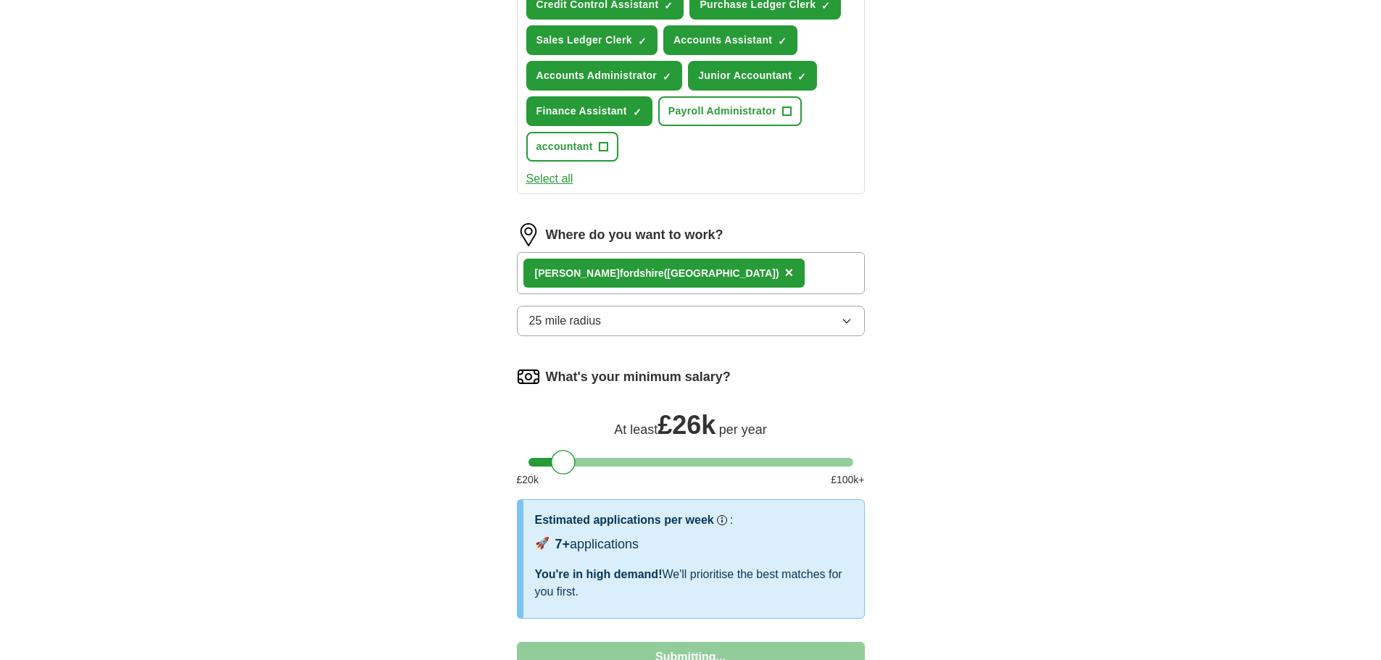
select select "**"
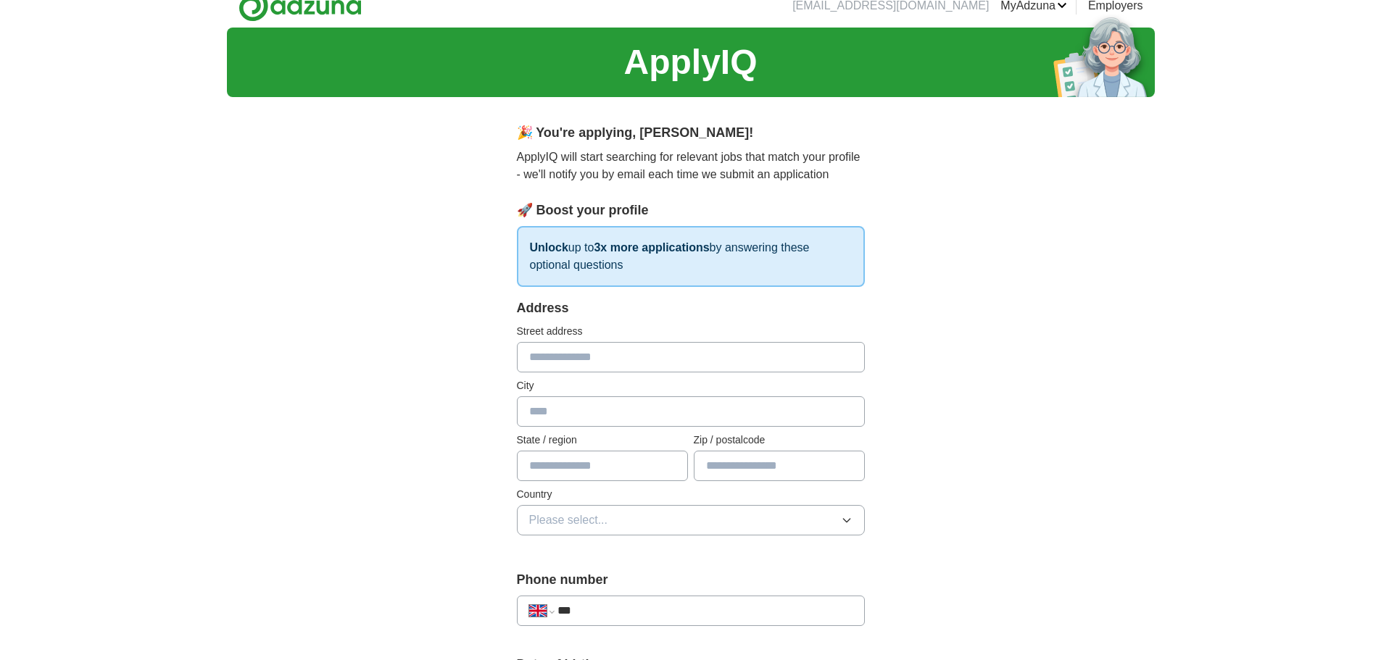
scroll to position [0, 0]
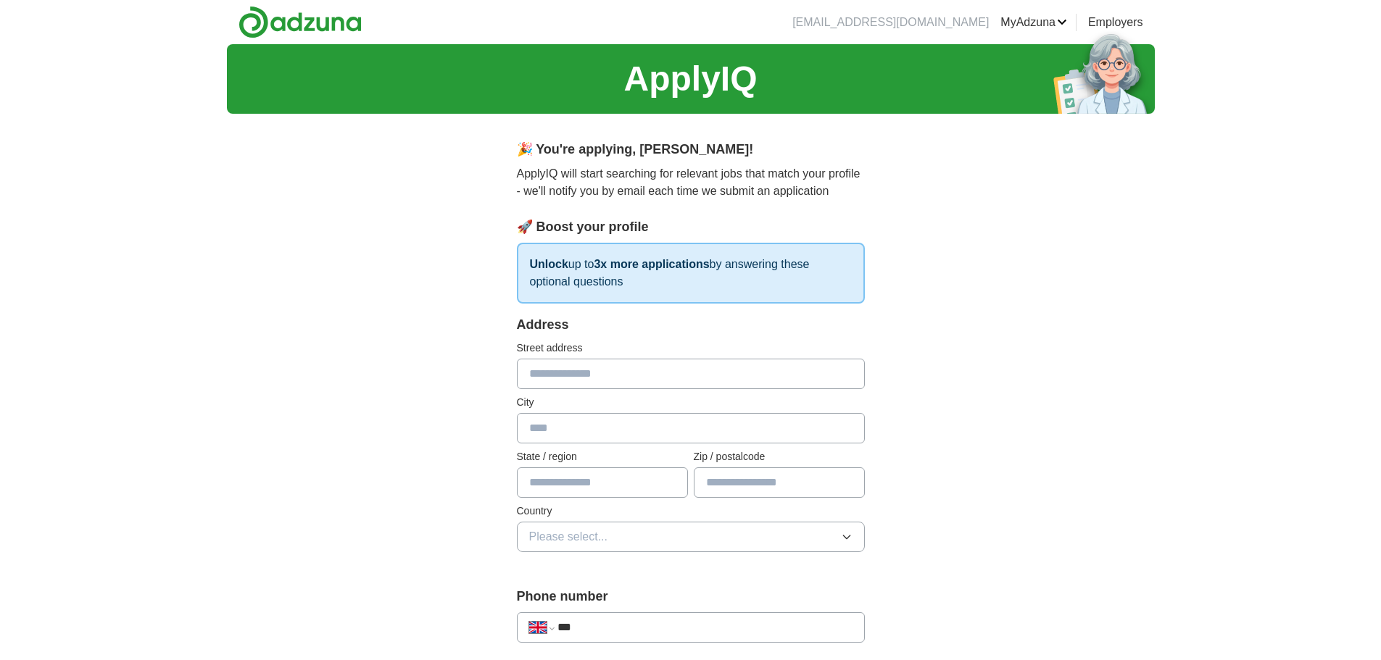
click at [787, 379] on input "text" at bounding box center [691, 374] width 348 height 30
type input "**********"
type input "*******"
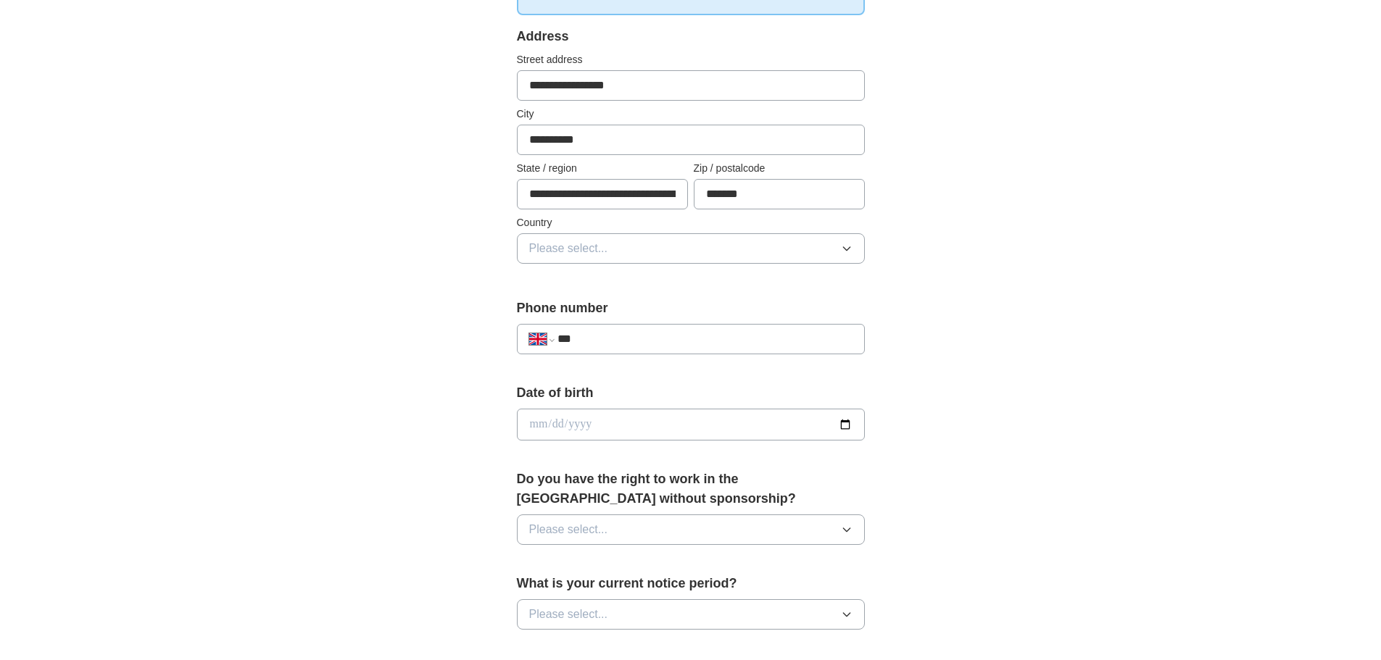
scroll to position [290, 0]
click at [680, 242] on button "Please select..." at bounding box center [691, 247] width 348 height 30
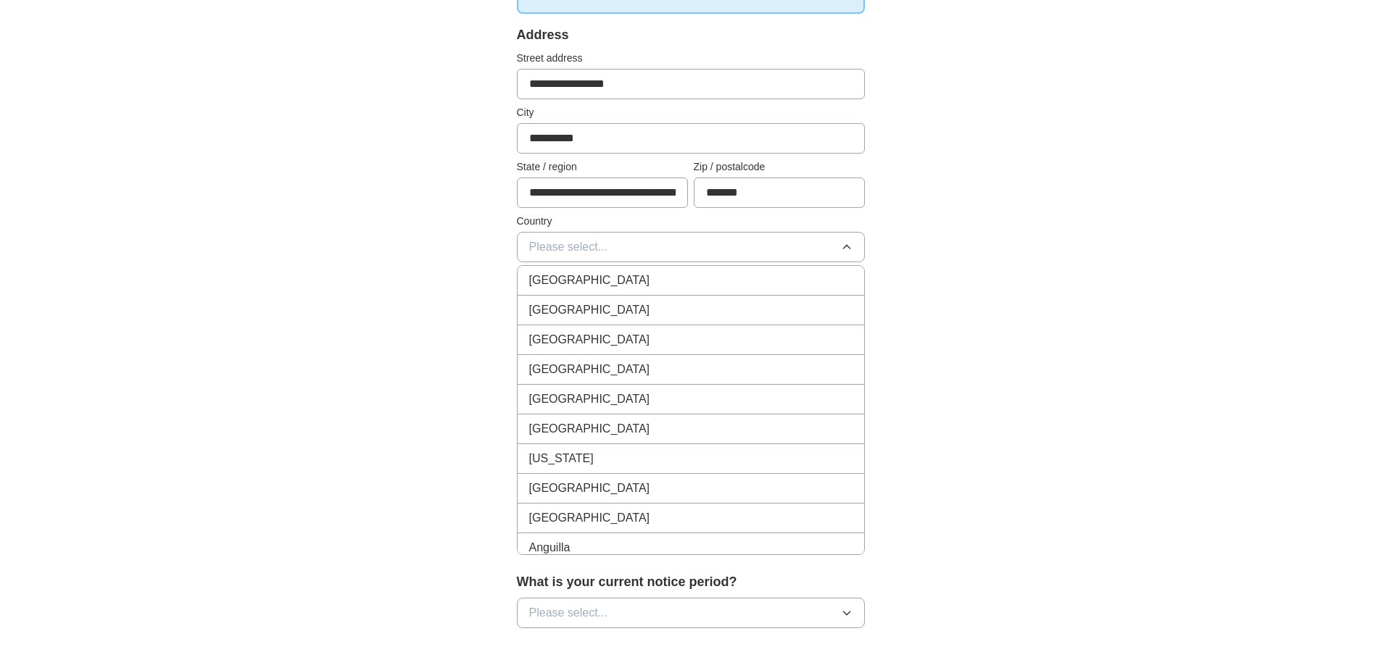
click at [659, 281] on div "[GEOGRAPHIC_DATA]" at bounding box center [690, 280] width 323 height 17
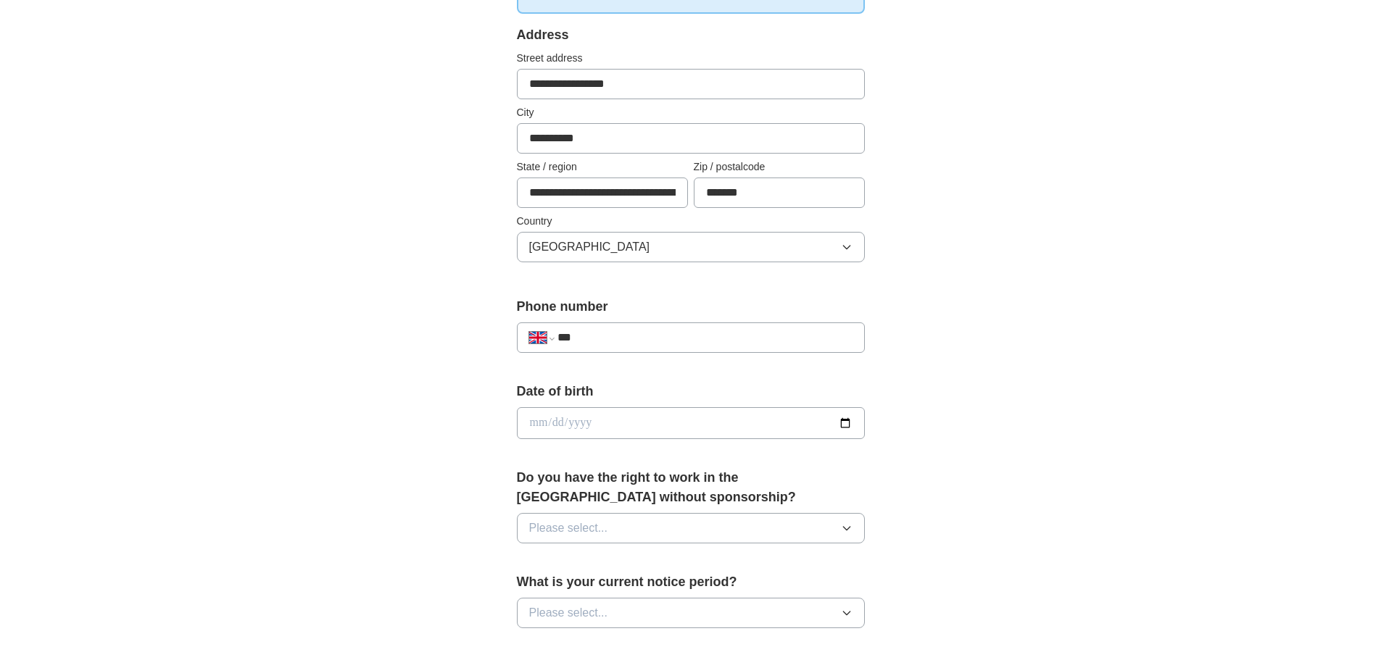
click at [647, 199] on input "**********" at bounding box center [602, 193] width 171 height 30
click at [607, 201] on input "**********" at bounding box center [602, 193] width 171 height 30
click at [659, 204] on input "**********" at bounding box center [602, 193] width 171 height 30
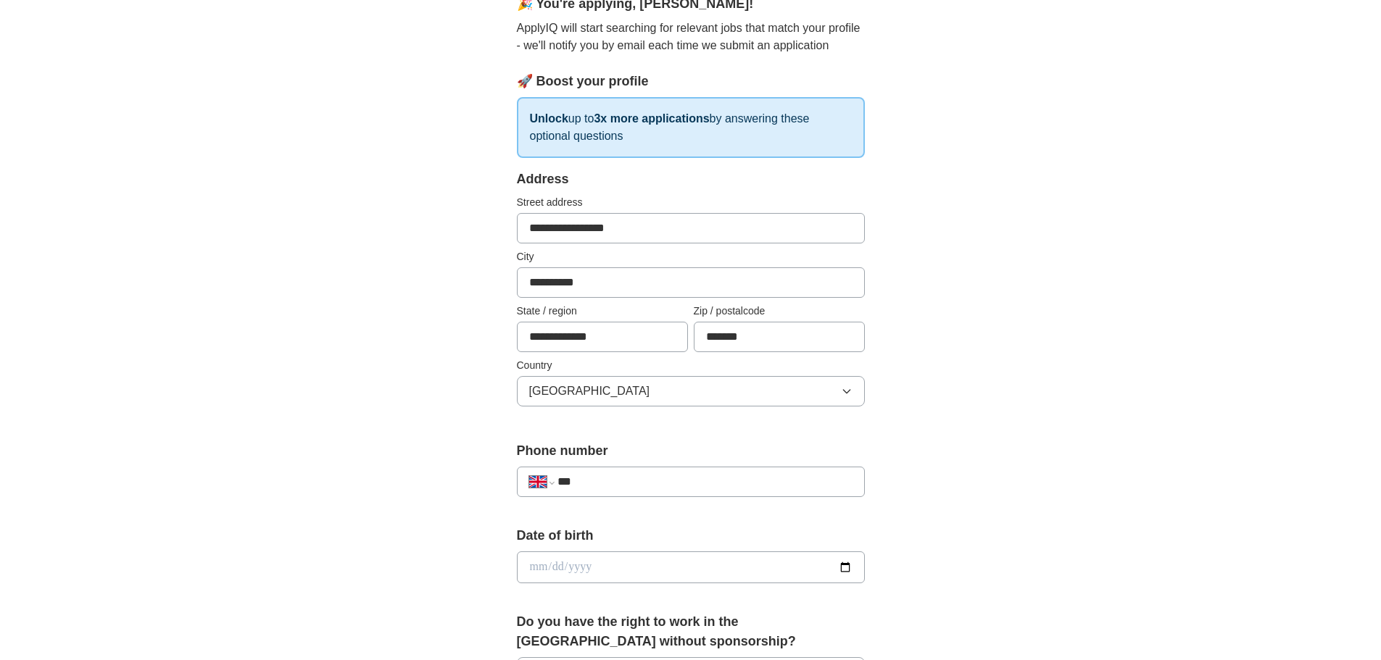
scroll to position [145, 0]
type input "**********"
click at [544, 284] on input "**********" at bounding box center [691, 283] width 348 height 30
click at [541, 280] on input "**********" at bounding box center [691, 283] width 348 height 30
drag, startPoint x: 540, startPoint y: 285, endPoint x: 548, endPoint y: 288, distance: 8.5
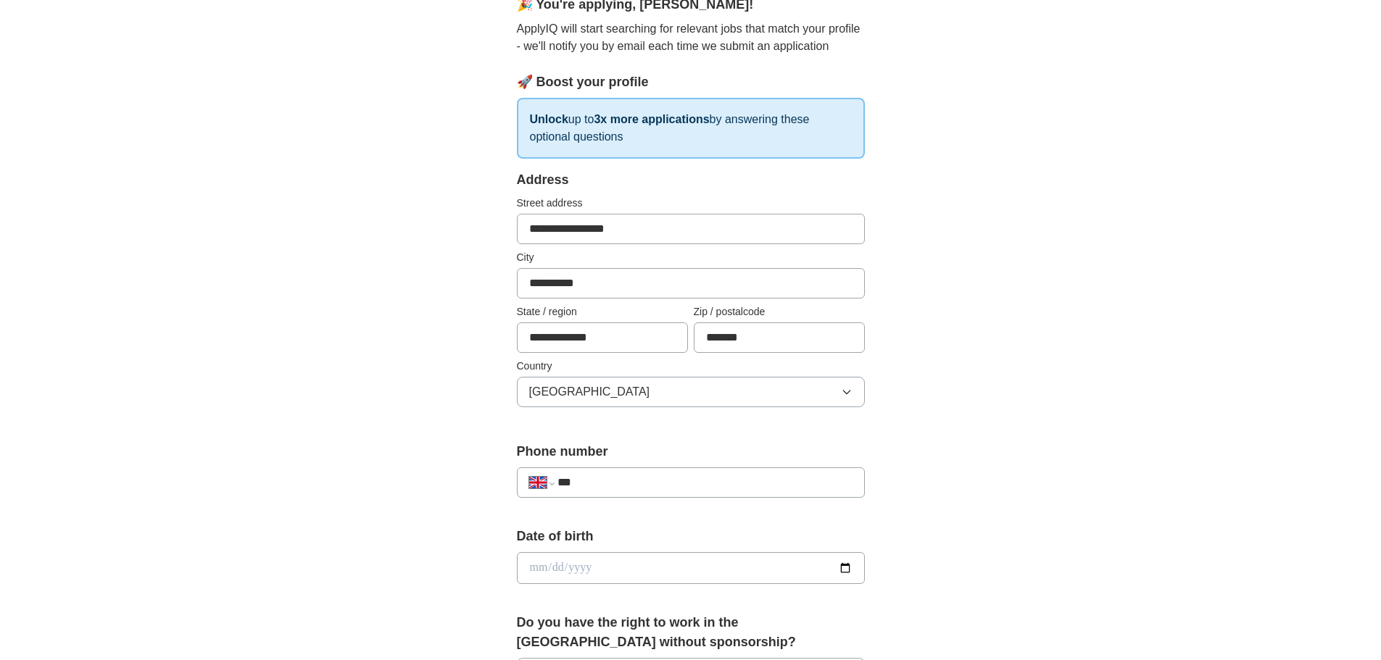
click at [541, 285] on input "**********" at bounding box center [691, 283] width 348 height 30
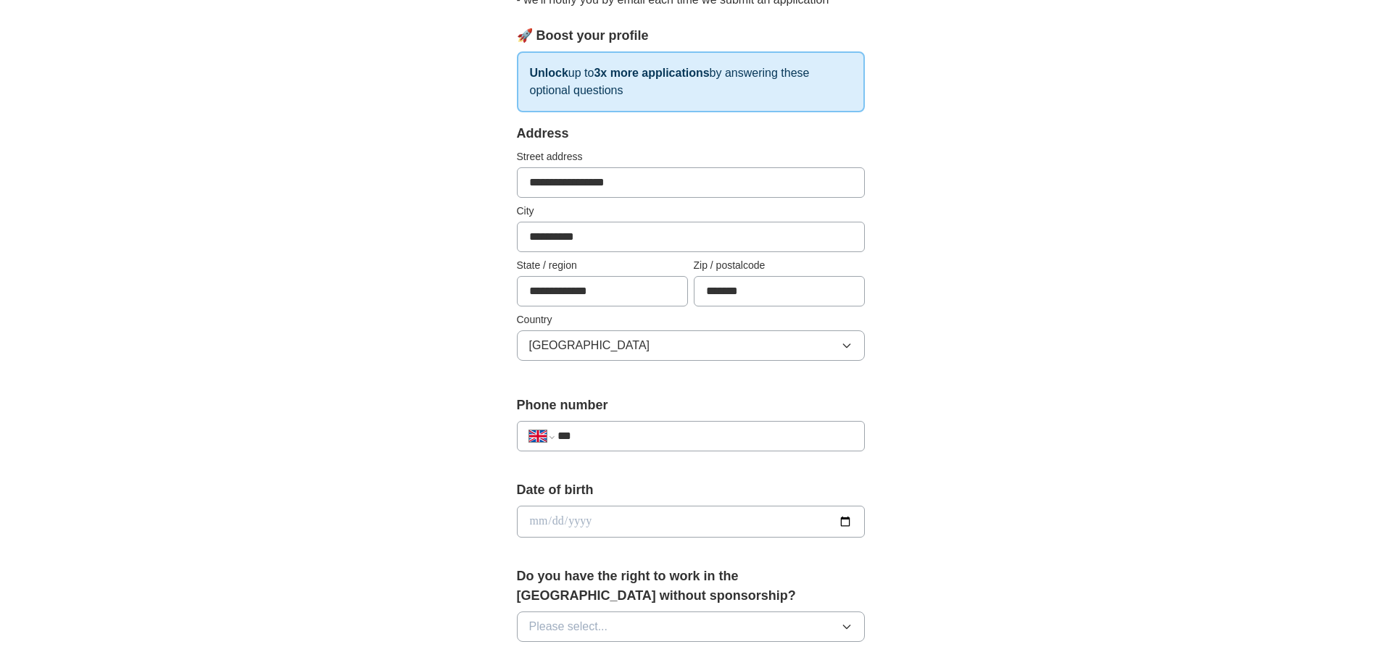
scroll to position [217, 0]
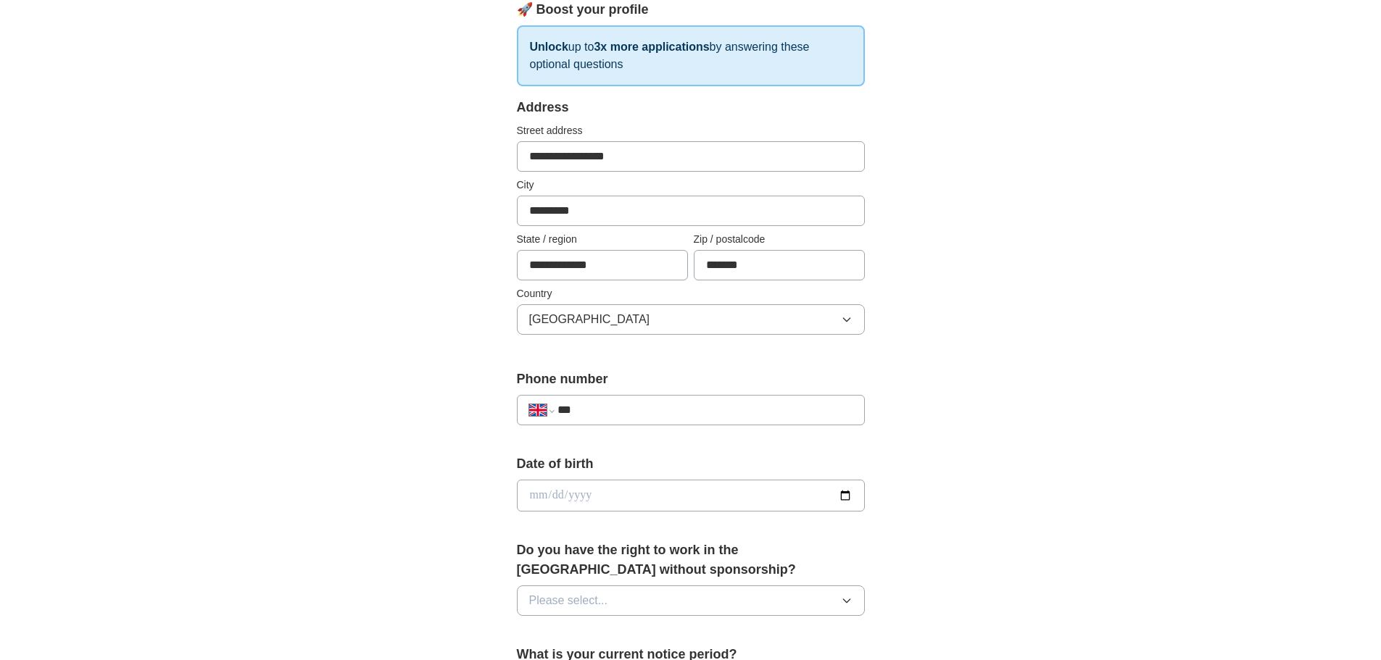
click at [549, 215] on input "*********" at bounding box center [691, 211] width 348 height 30
type input "*********"
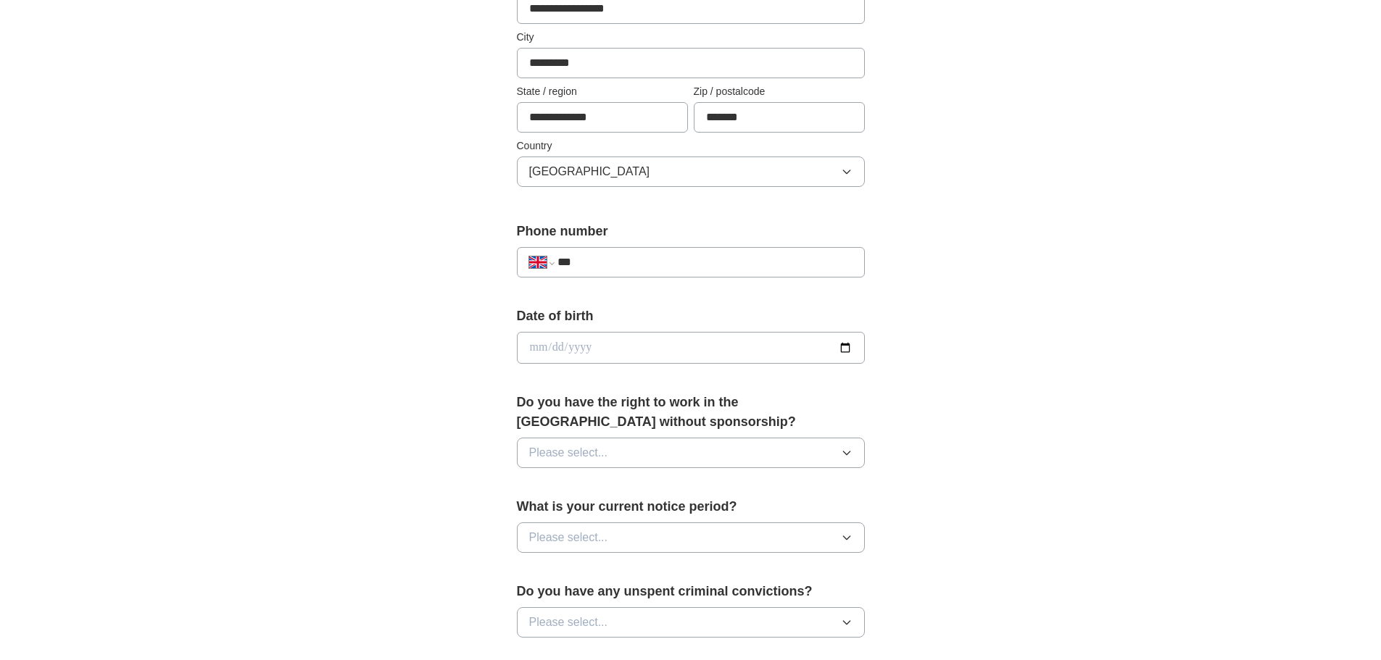
scroll to position [435, 0]
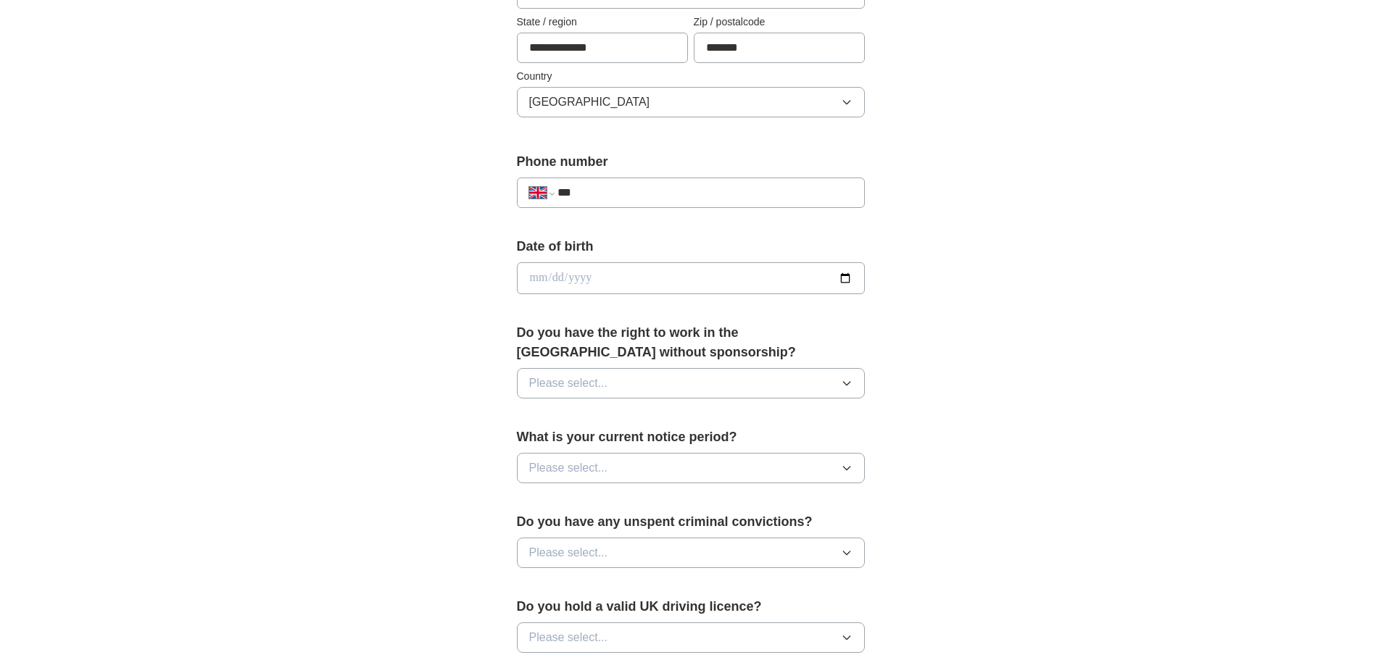
click at [667, 271] on input "date" at bounding box center [691, 278] width 348 height 32
drag, startPoint x: 854, startPoint y: 283, endPoint x: 845, endPoint y: 283, distance: 9.4
click at [848, 283] on input "date" at bounding box center [691, 278] width 348 height 32
click at [845, 281] on input "date" at bounding box center [691, 278] width 348 height 32
click at [583, 272] on input "date" at bounding box center [691, 278] width 348 height 32
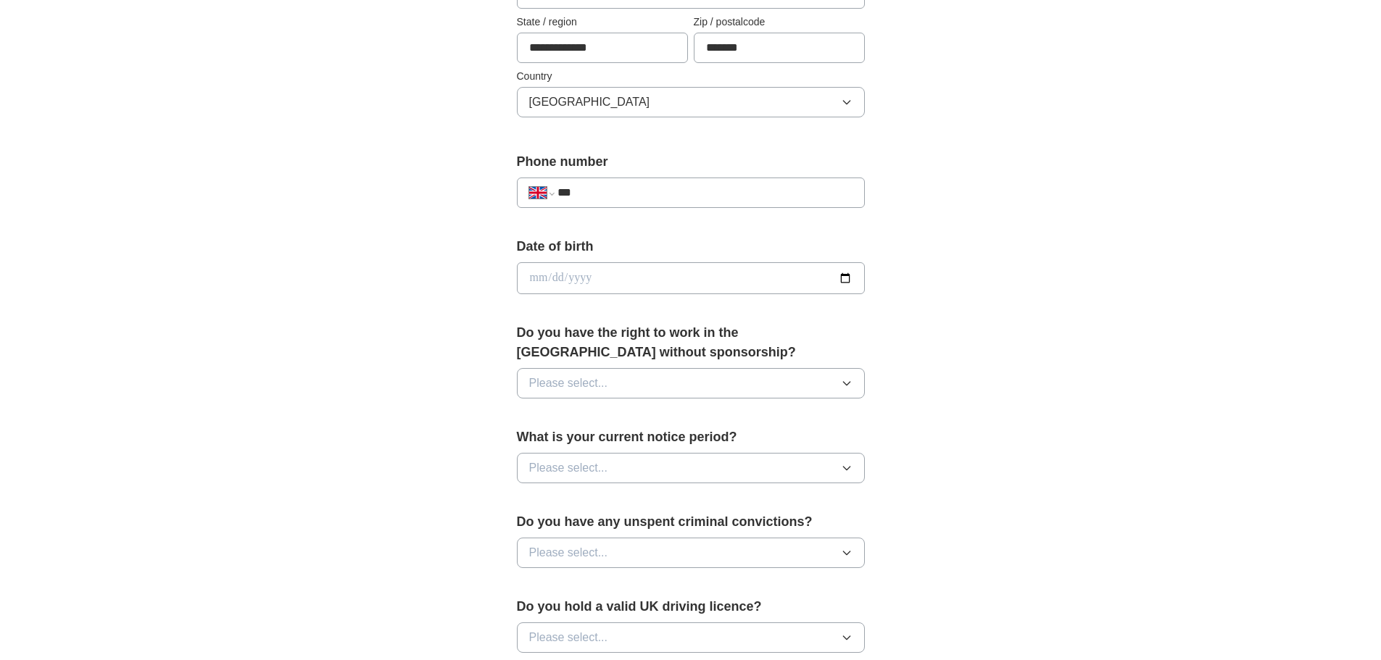
click at [593, 277] on input "date" at bounding box center [691, 278] width 348 height 32
click at [535, 276] on input "date" at bounding box center [691, 278] width 348 height 32
type input "**********"
drag, startPoint x: 949, startPoint y: 328, endPoint x: 966, endPoint y: 329, distance: 16.7
click at [965, 330] on div "**********" at bounding box center [691, 259] width 928 height 1300
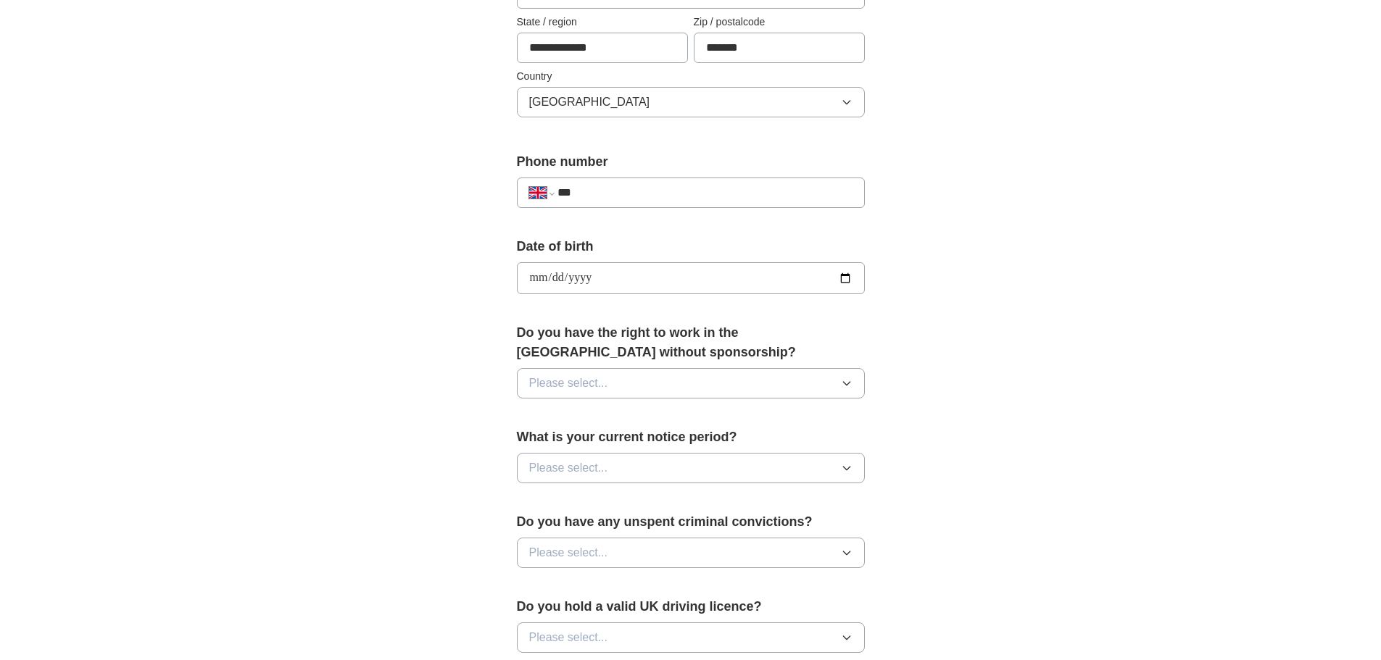
click at [722, 380] on button "Please select..." at bounding box center [691, 383] width 348 height 30
click at [678, 417] on div "Yes" at bounding box center [690, 416] width 323 height 17
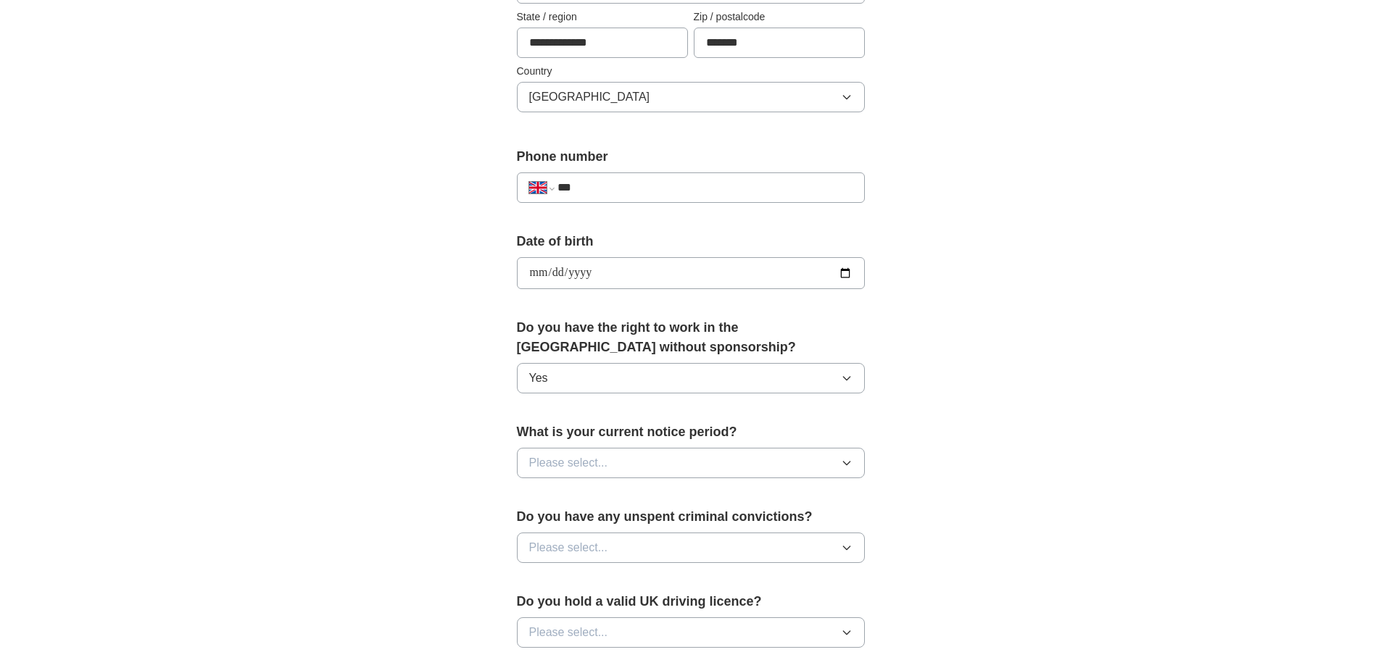
scroll to position [652, 0]
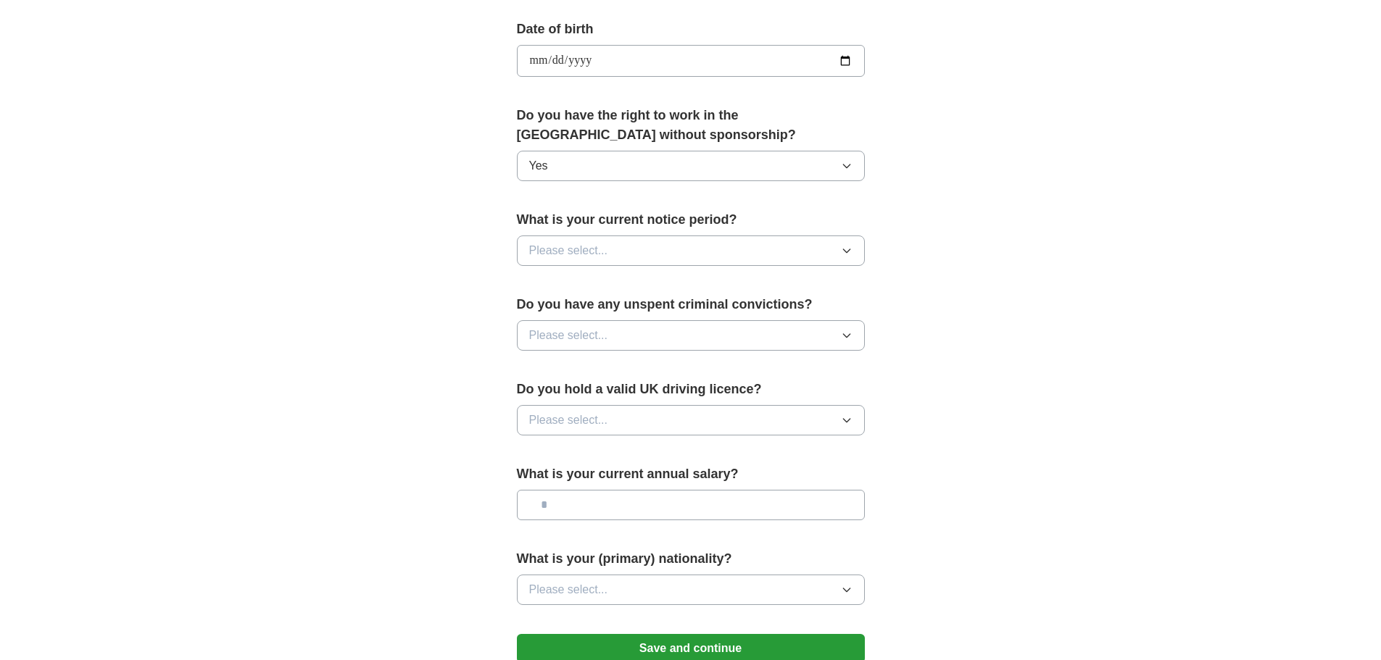
click at [733, 245] on button "Please select..." at bounding box center [691, 251] width 348 height 30
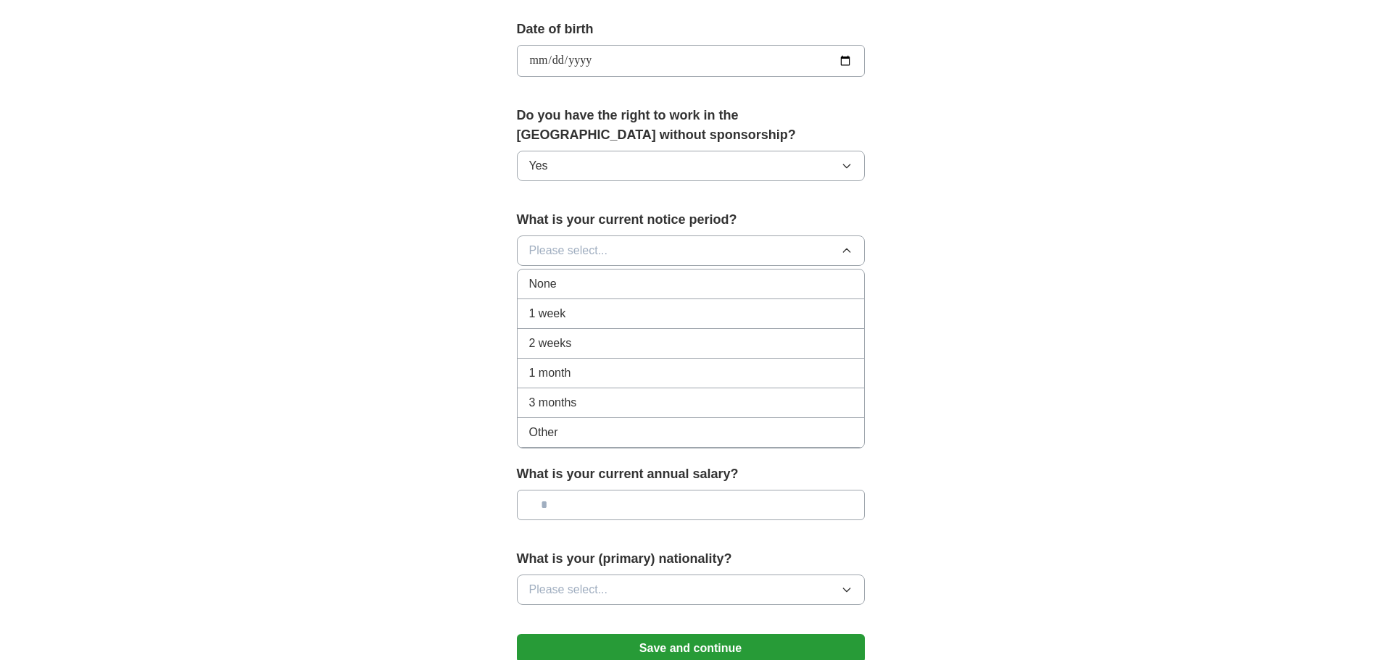
click at [680, 320] on div "1 week" at bounding box center [690, 313] width 323 height 17
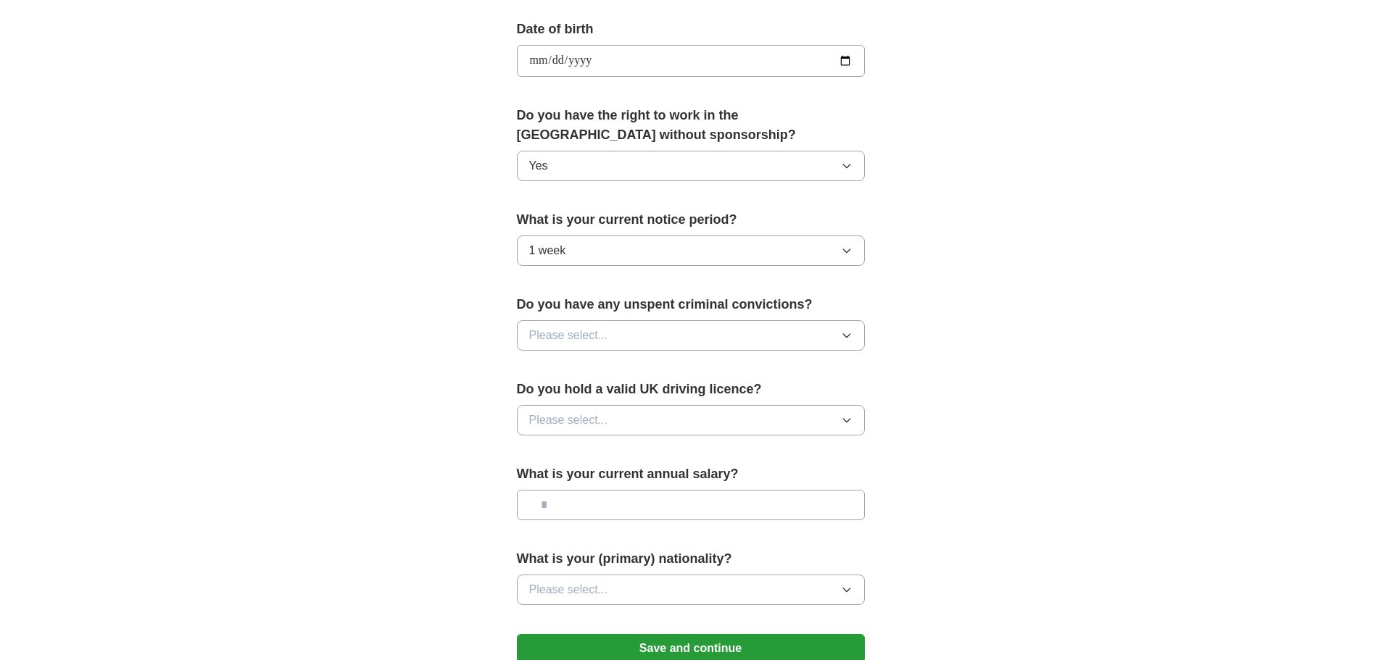
click at [675, 259] on button "1 week" at bounding box center [691, 251] width 348 height 30
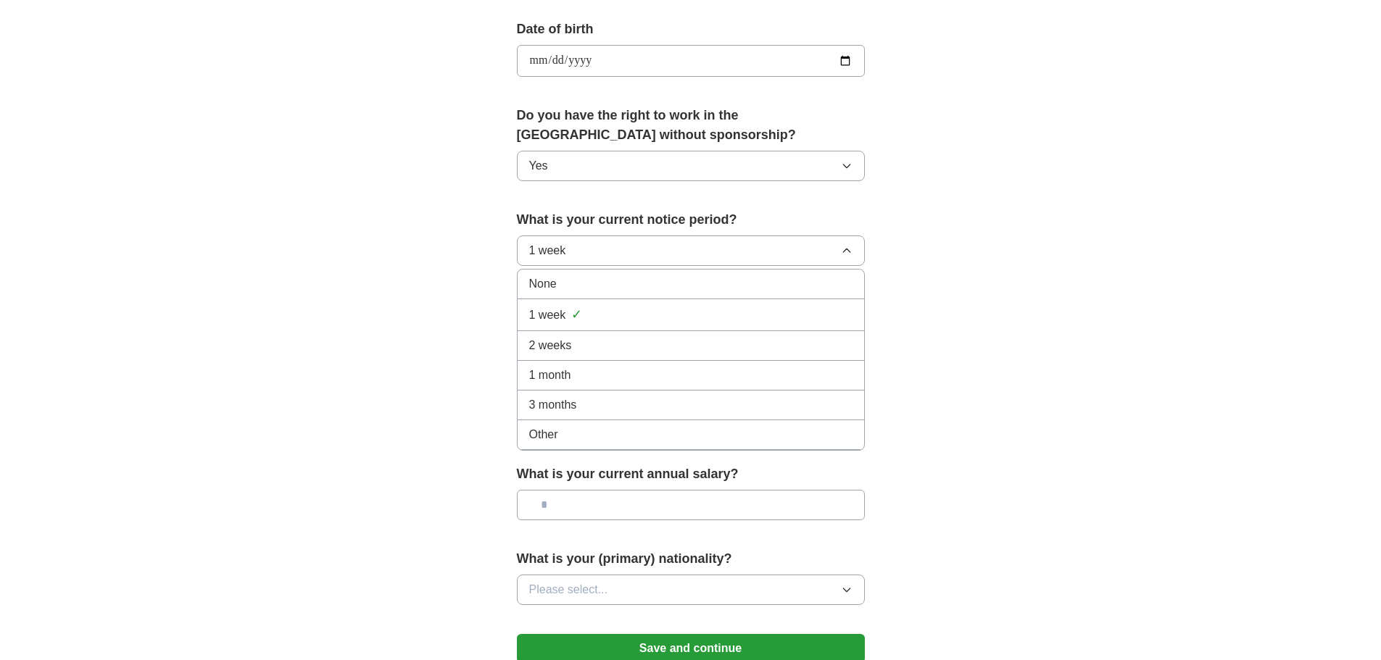
click at [663, 287] on div "None" at bounding box center [690, 283] width 323 height 17
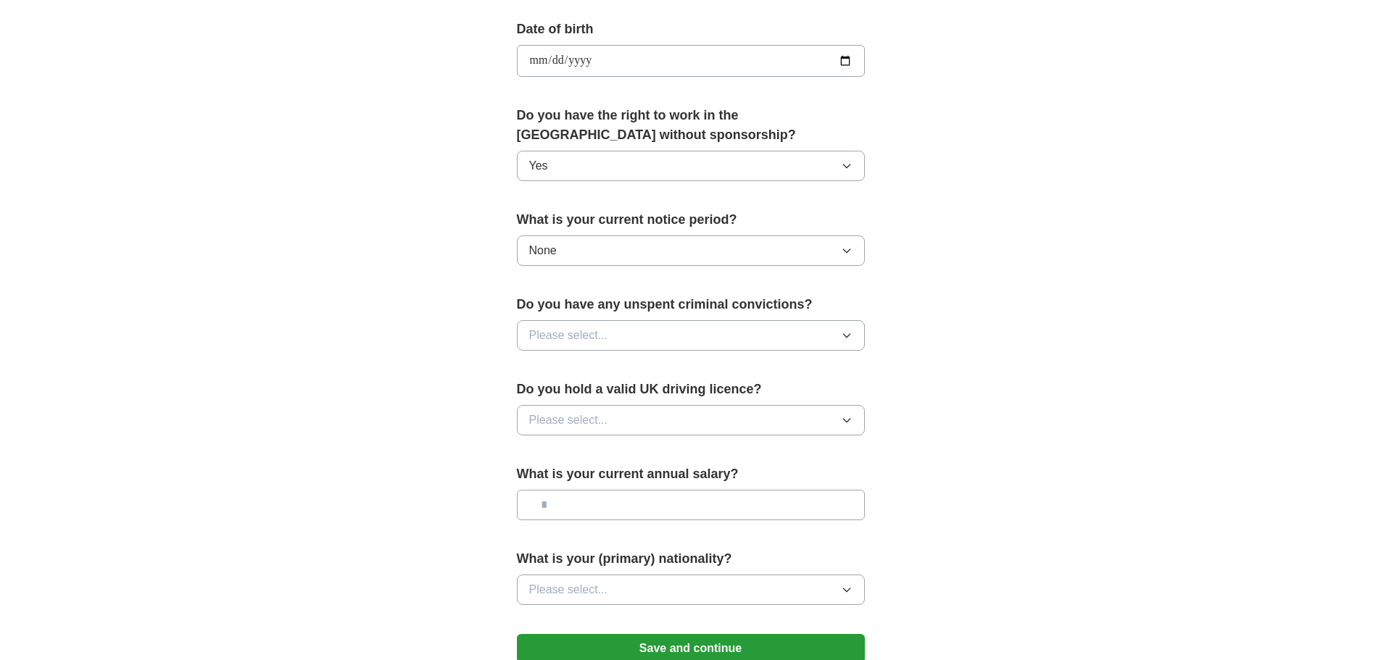
click at [697, 251] on button "None" at bounding box center [691, 251] width 348 height 30
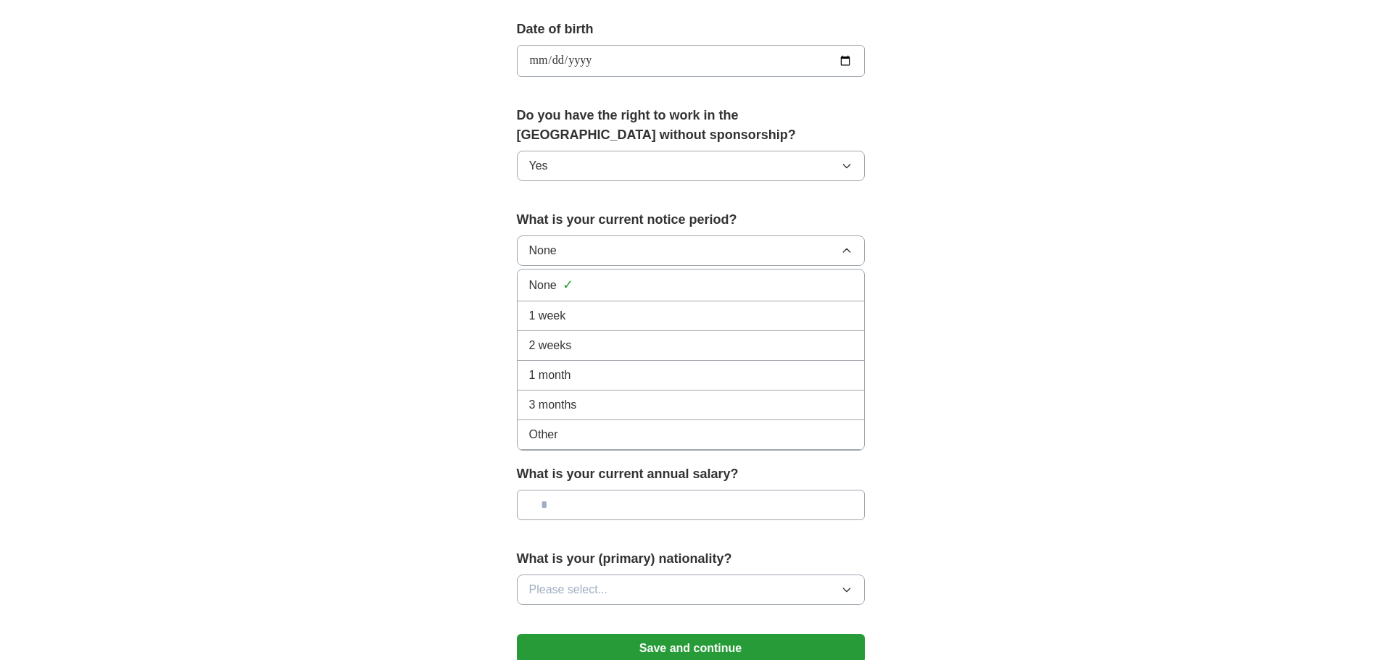
click at [388, 300] on div "**********" at bounding box center [691, 42] width 928 height 1300
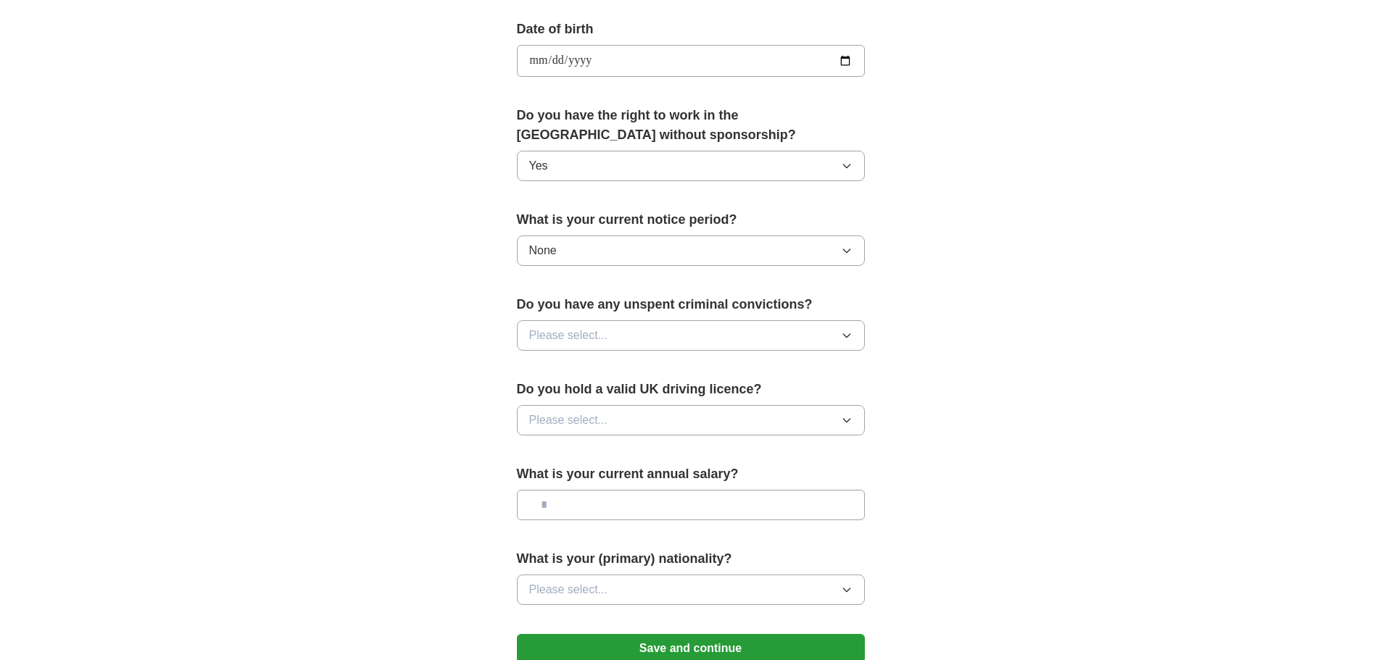
click at [617, 249] on button "None" at bounding box center [691, 251] width 348 height 30
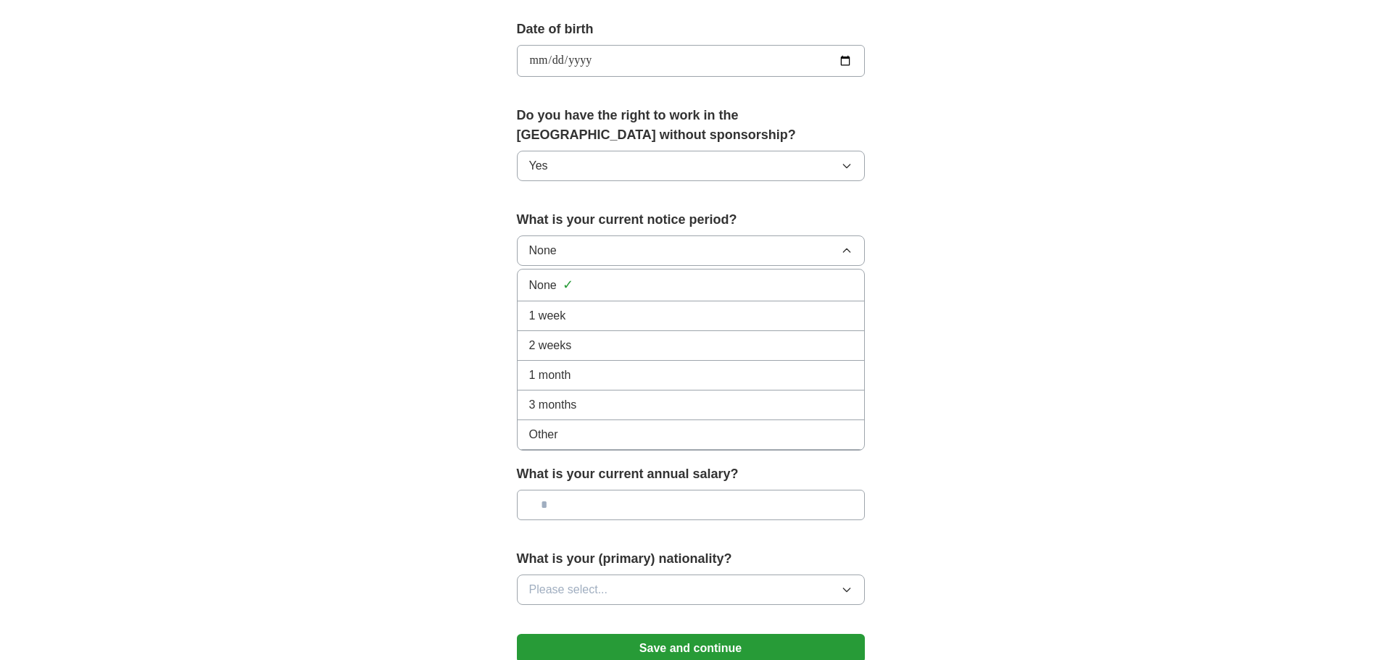
click at [607, 291] on div "None ✓" at bounding box center [690, 285] width 323 height 20
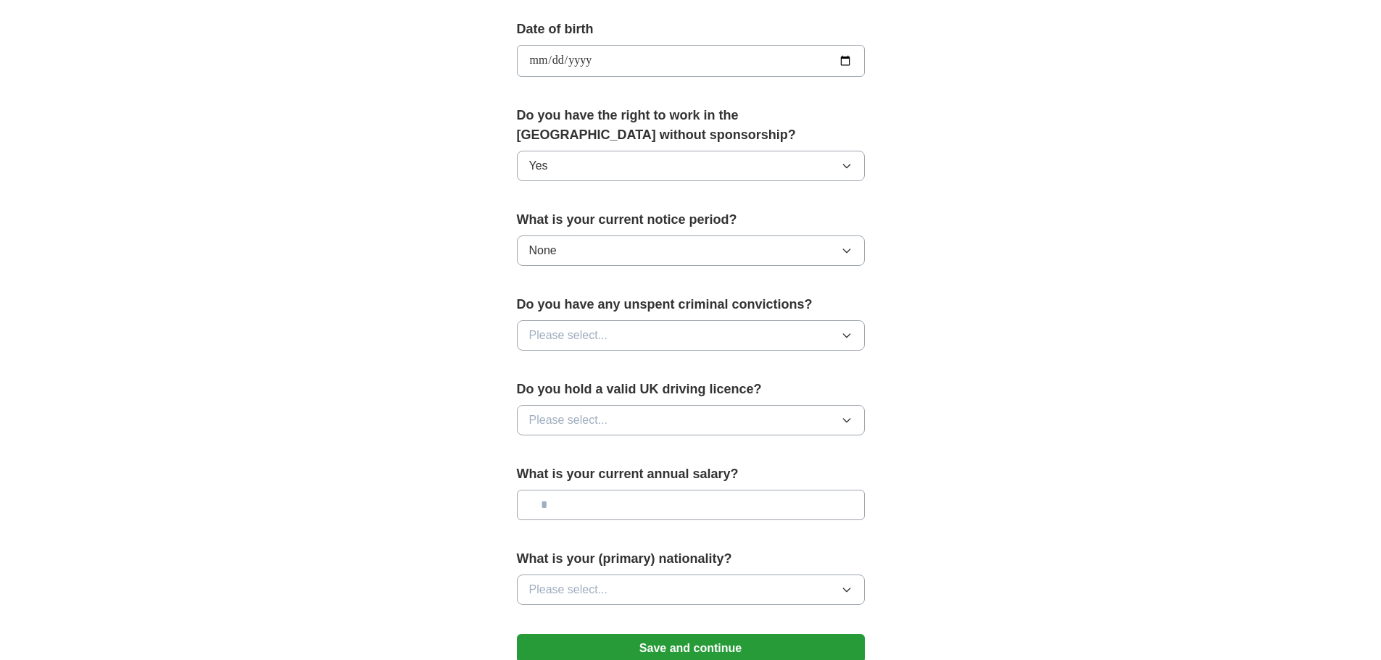
click at [608, 251] on button "None" at bounding box center [691, 251] width 348 height 30
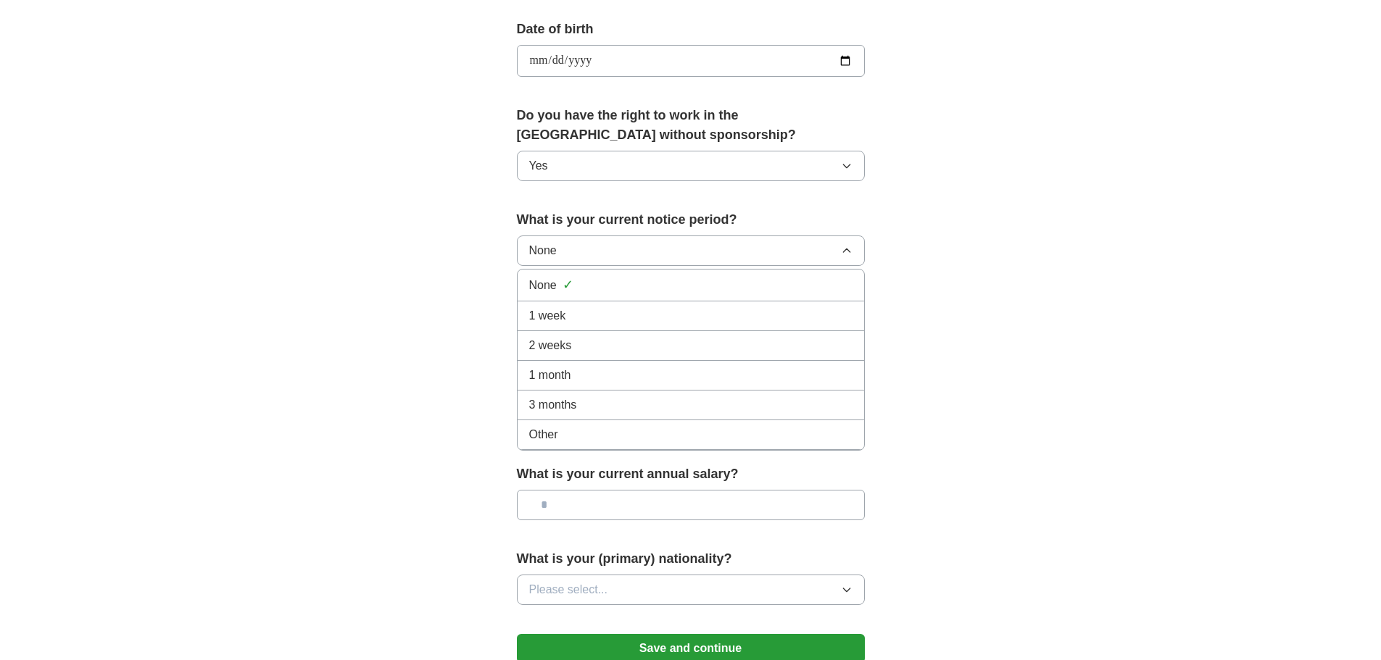
click at [598, 288] on div "None ✓" at bounding box center [690, 285] width 323 height 20
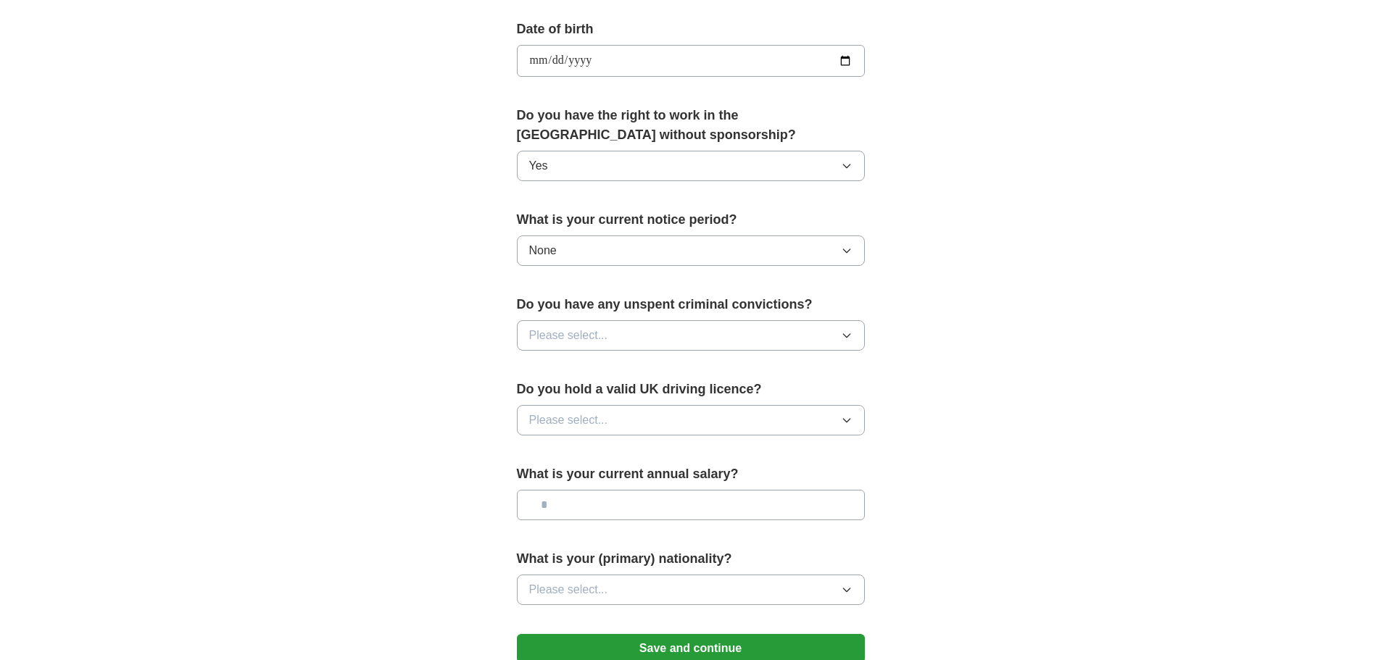
click at [601, 260] on button "None" at bounding box center [691, 251] width 348 height 30
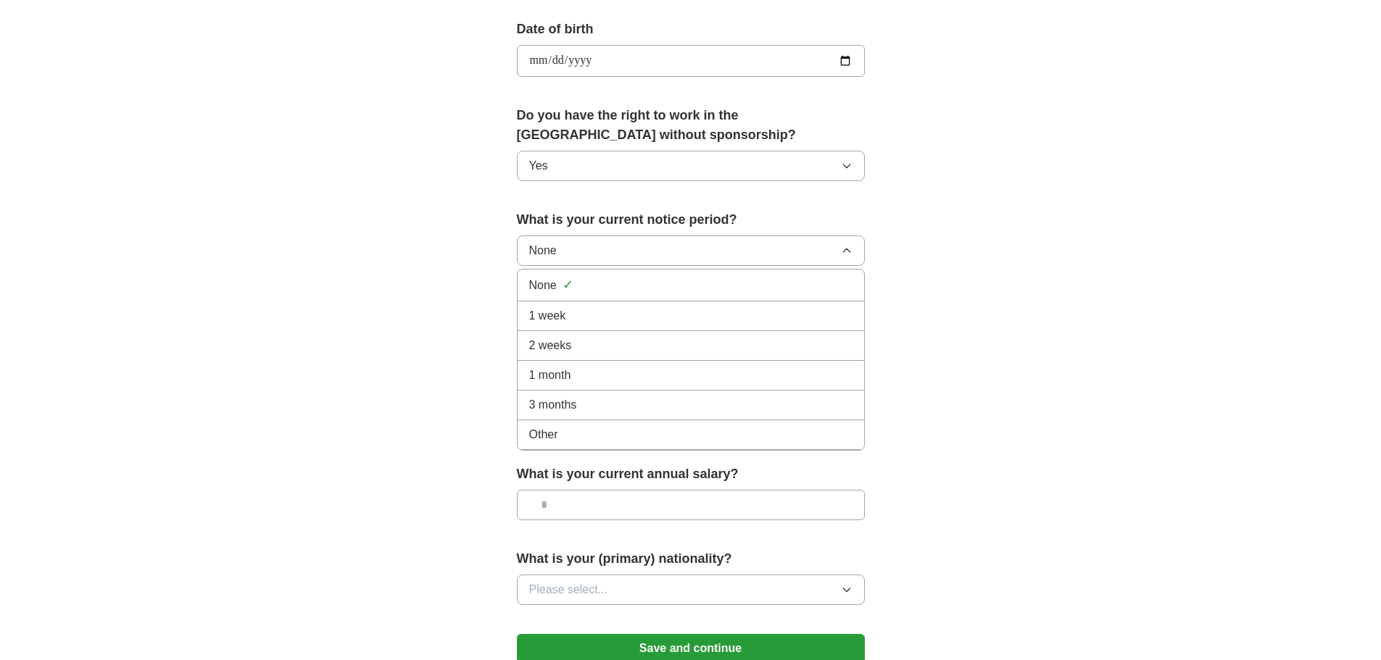
click at [402, 315] on div "**********" at bounding box center [691, 42] width 928 height 1300
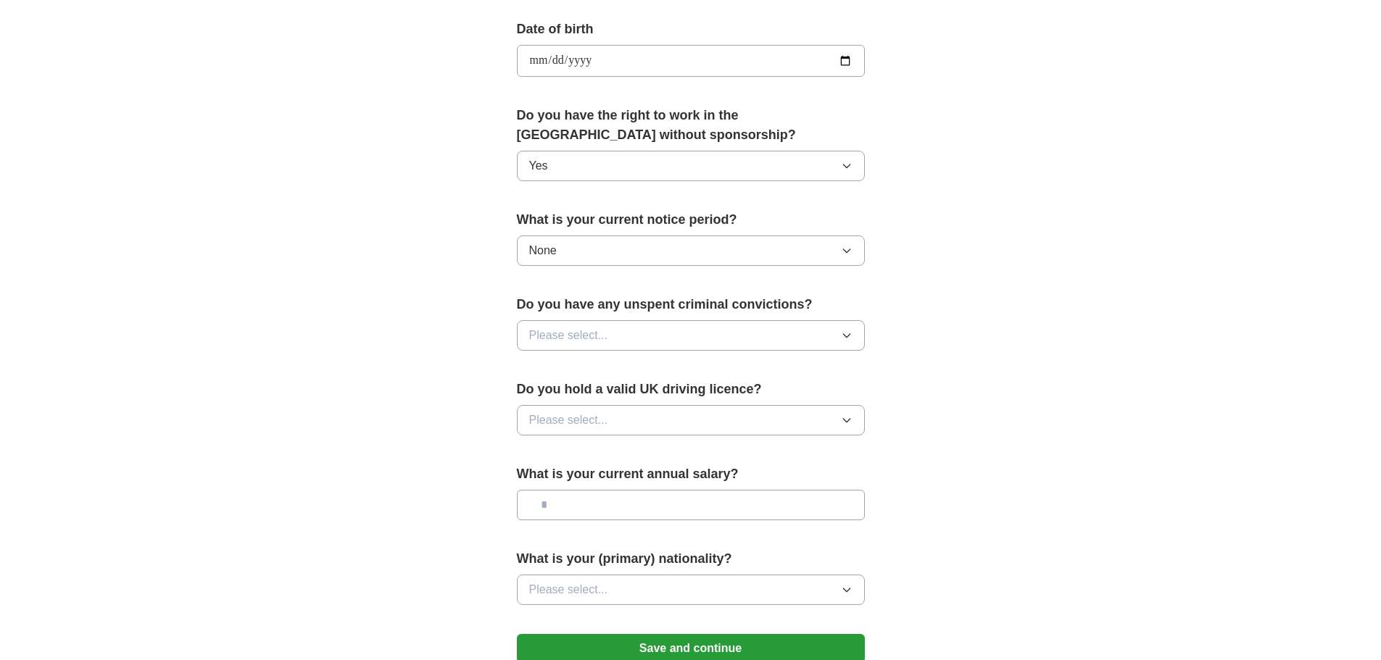
click at [575, 339] on span "Please select..." at bounding box center [568, 335] width 79 height 17
click at [568, 397] on div "No" at bounding box center [690, 398] width 323 height 17
click at [379, 372] on div "**********" at bounding box center [691, 42] width 928 height 1300
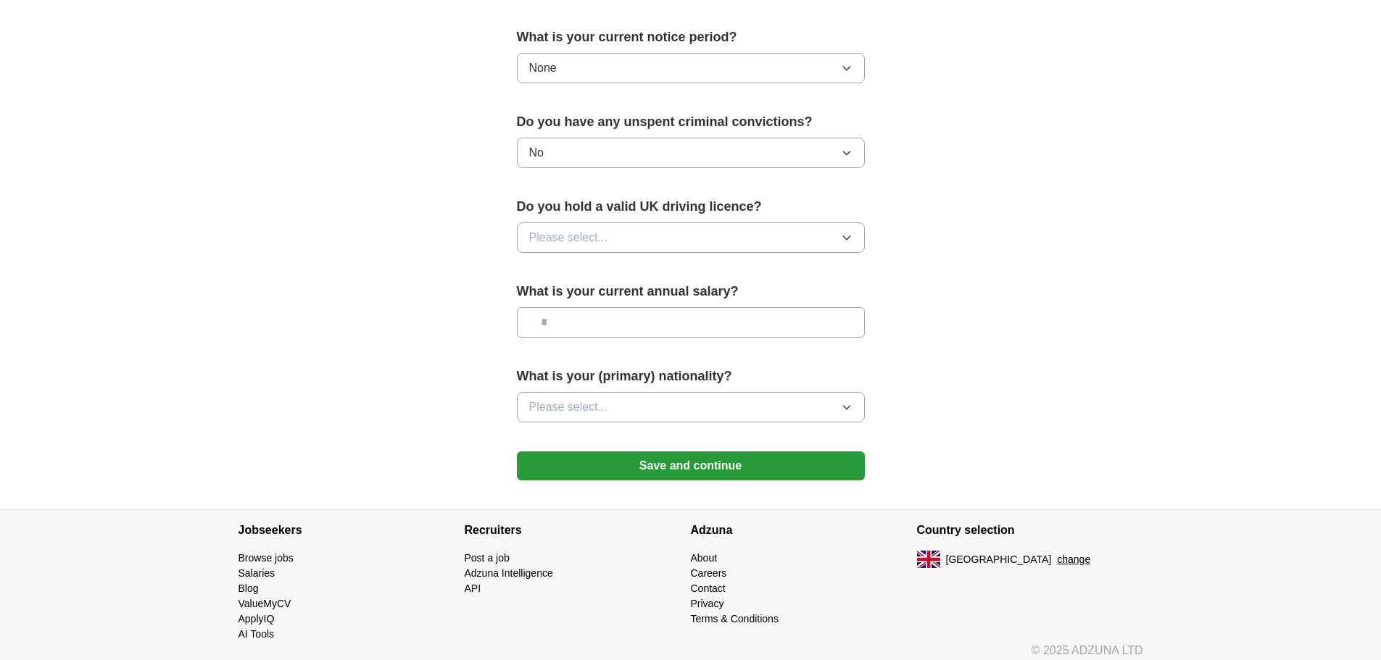
scroll to position [846, 0]
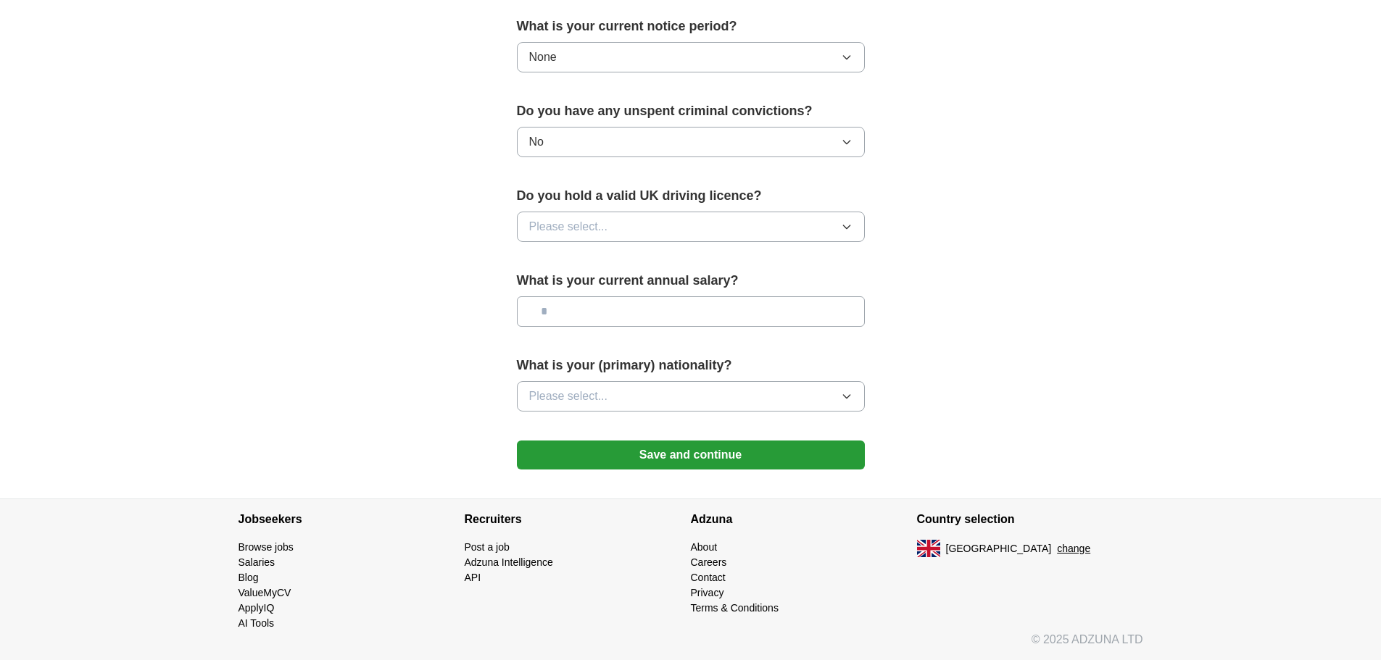
click at [624, 226] on button "Please select..." at bounding box center [691, 227] width 348 height 30
click at [591, 282] on div "No" at bounding box center [690, 289] width 323 height 17
drag, startPoint x: 352, startPoint y: 357, endPoint x: 620, endPoint y: 328, distance: 269.0
click at [684, 306] on input "text" at bounding box center [691, 311] width 348 height 30
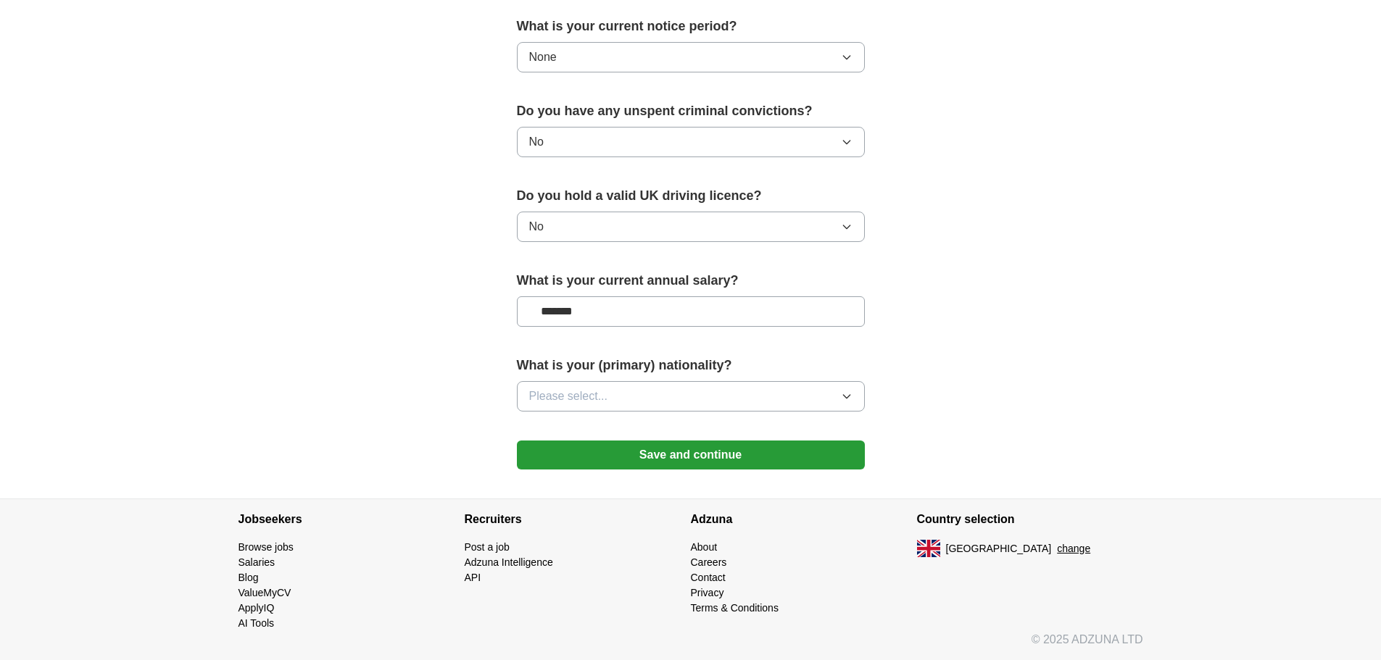
click at [560, 316] on input "*******" at bounding box center [691, 311] width 348 height 30
type input "*******"
click at [744, 404] on button "Please select..." at bounding box center [691, 396] width 348 height 30
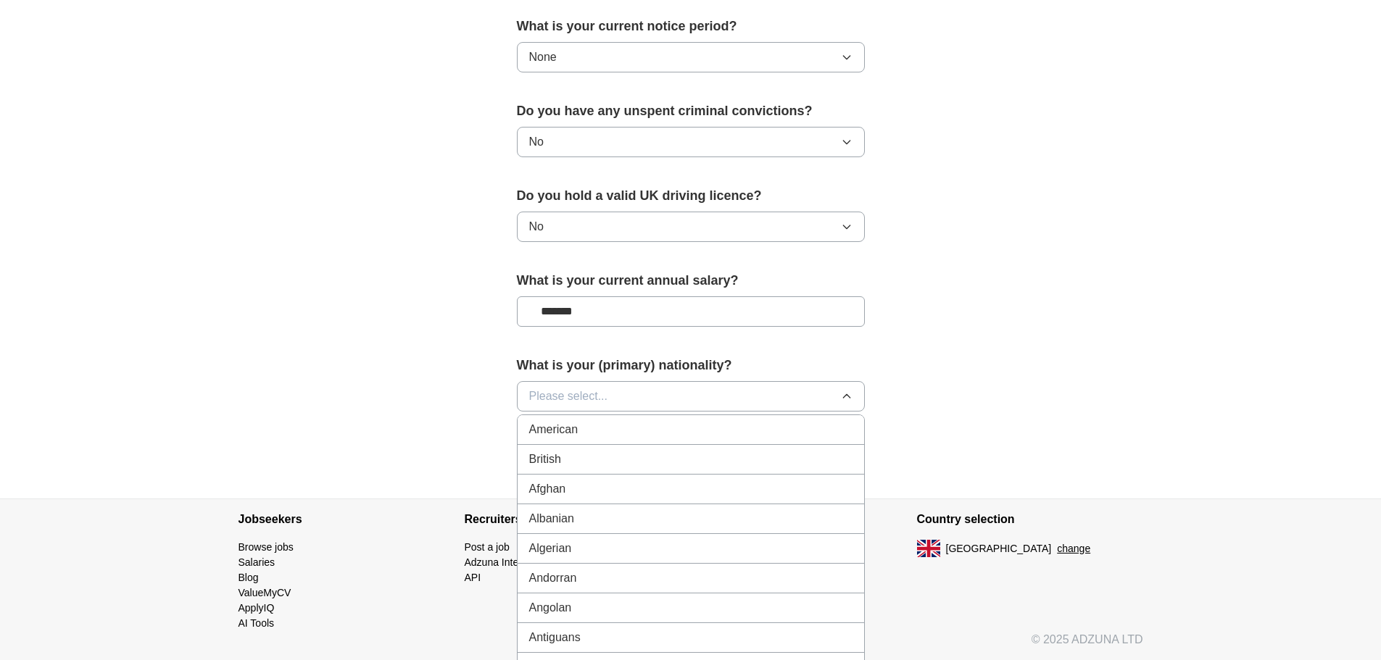
click at [611, 454] on div "British" at bounding box center [690, 459] width 323 height 17
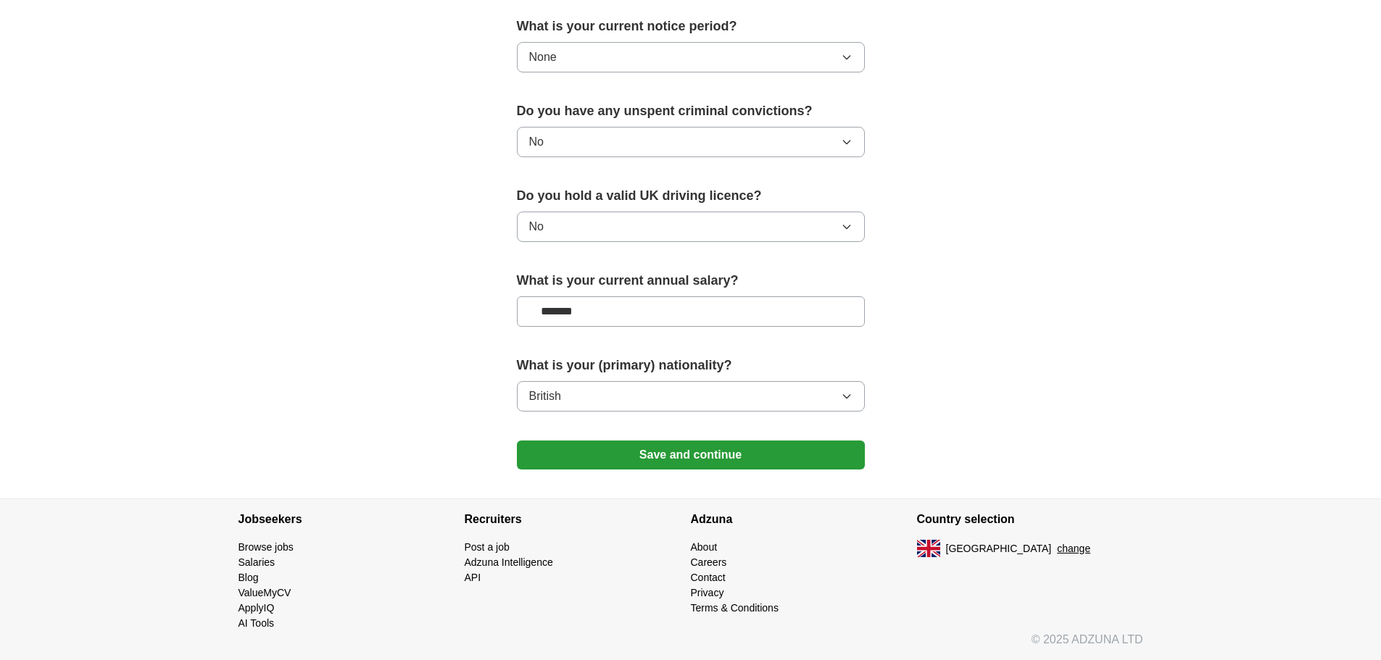
click at [644, 454] on button "Save and continue" at bounding box center [691, 455] width 348 height 29
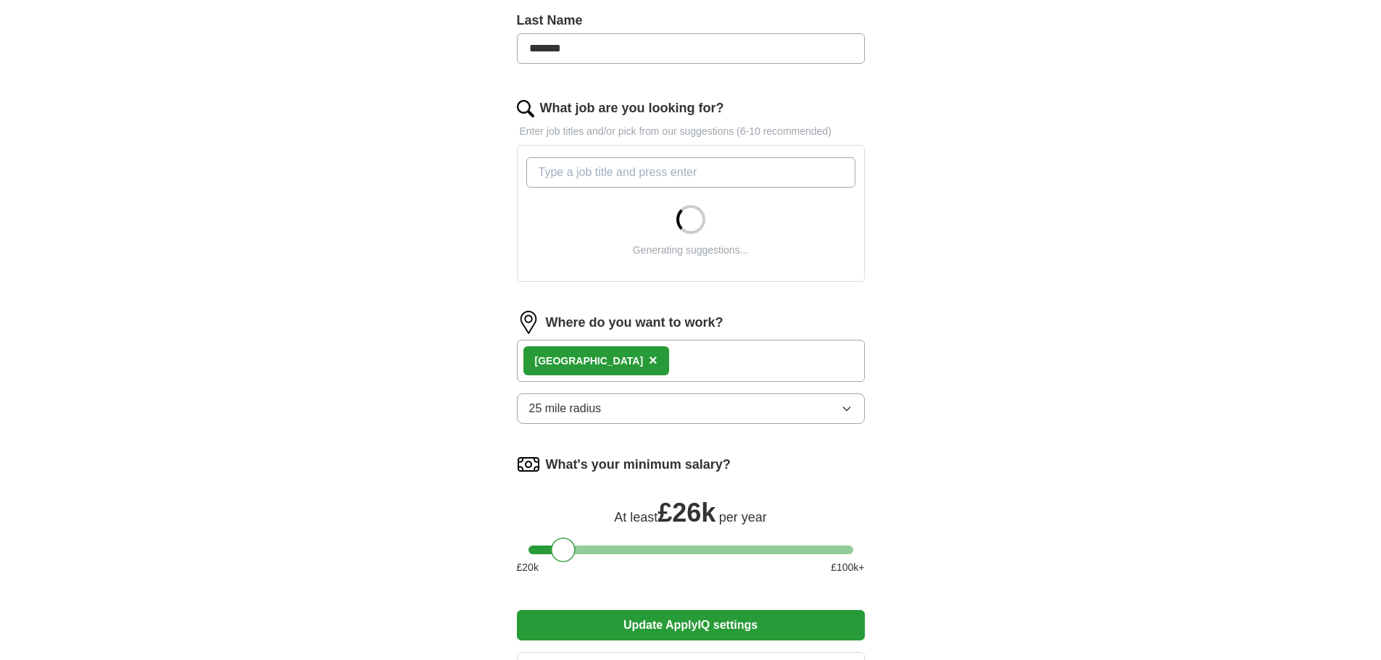
scroll to position [580, 0]
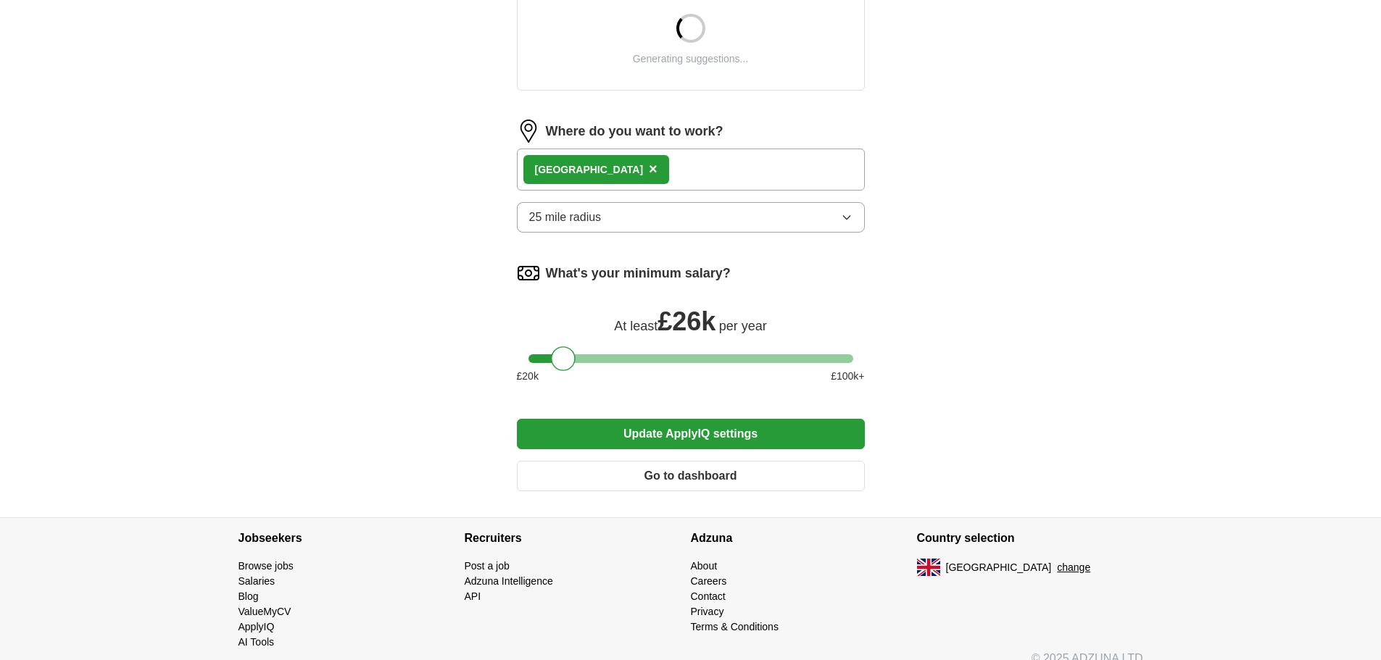
click at [649, 433] on button "Update ApplyIQ settings" at bounding box center [691, 434] width 348 height 30
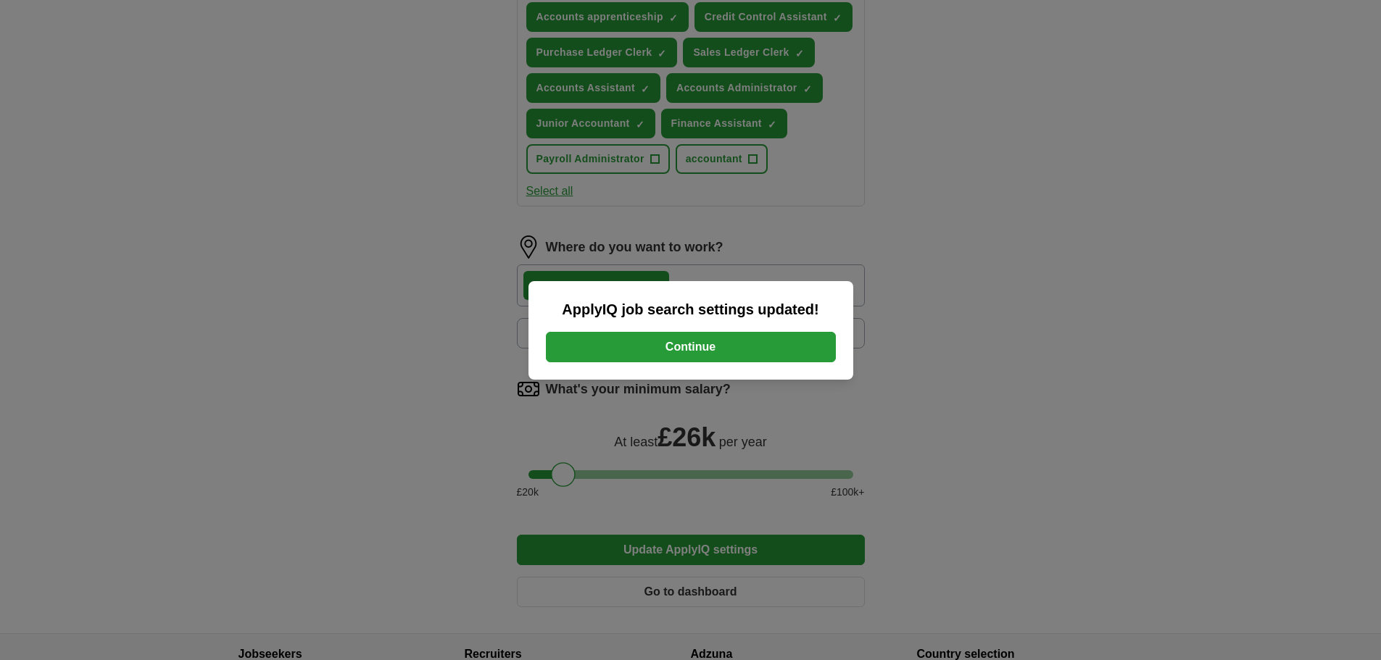
click at [686, 352] on button "Continue" at bounding box center [691, 347] width 290 height 30
